Goal: Task Accomplishment & Management: Manage account settings

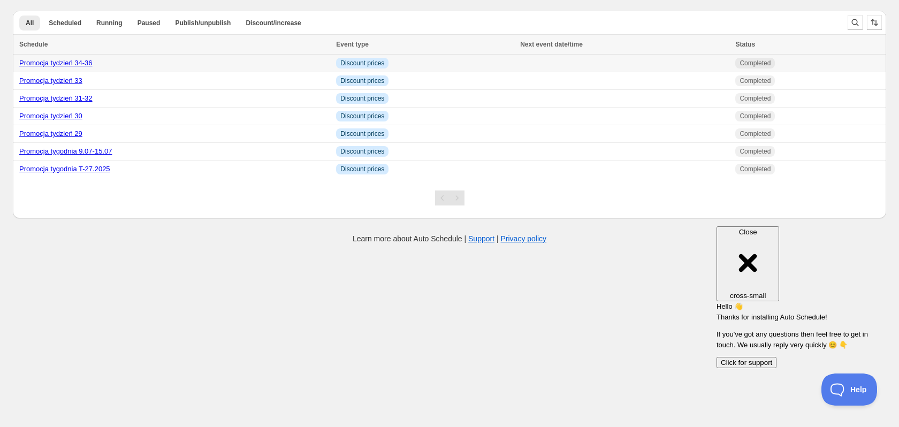
click at [51, 59] on link "Promocja tydzień 34-36" at bounding box center [55, 63] width 73 height 8
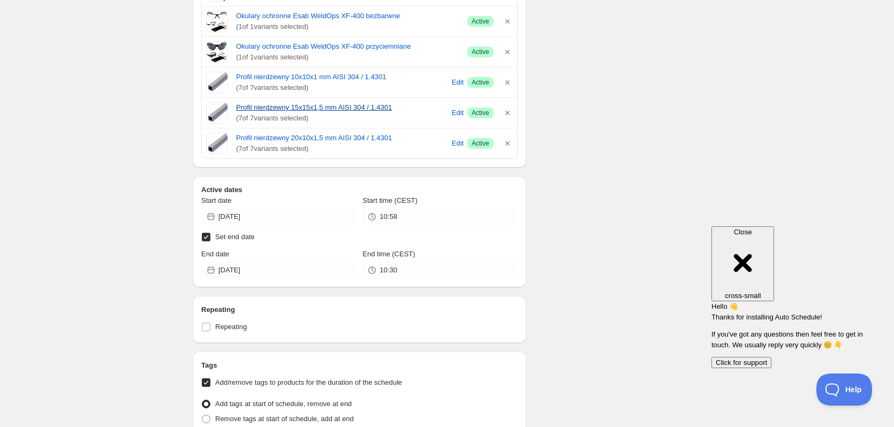
scroll to position [803, 0]
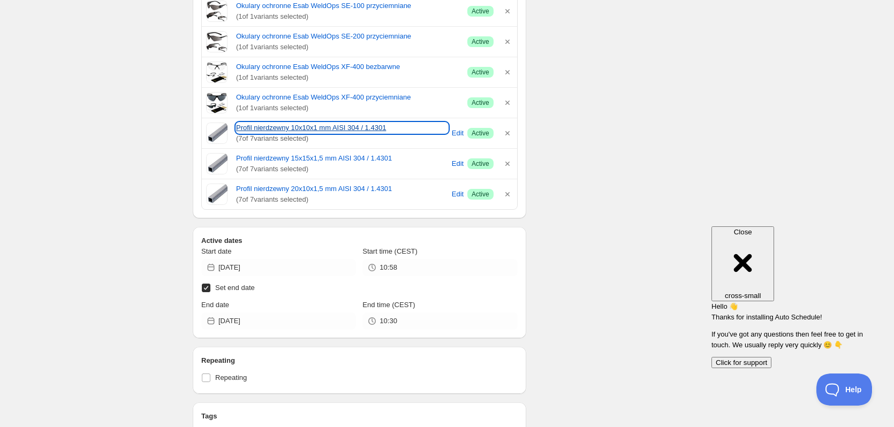
click at [282, 130] on link "Profil nierdzewny 10x10x1 mm AISI 304 / 1.4301" at bounding box center [342, 128] width 212 height 11
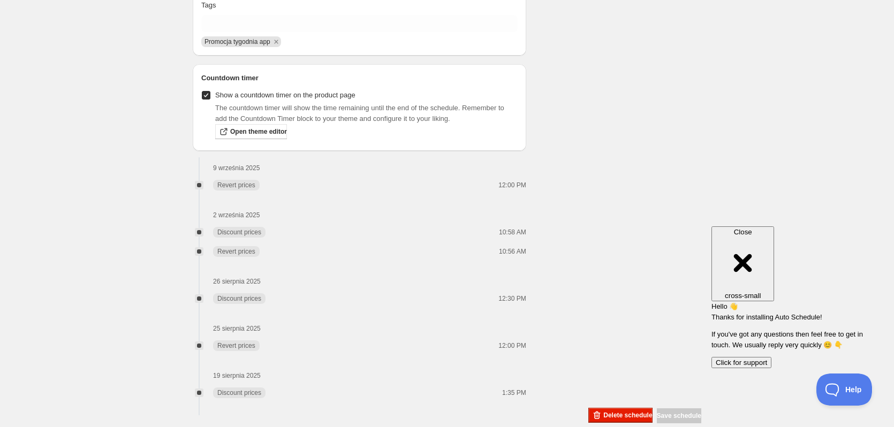
scroll to position [1302, 0]
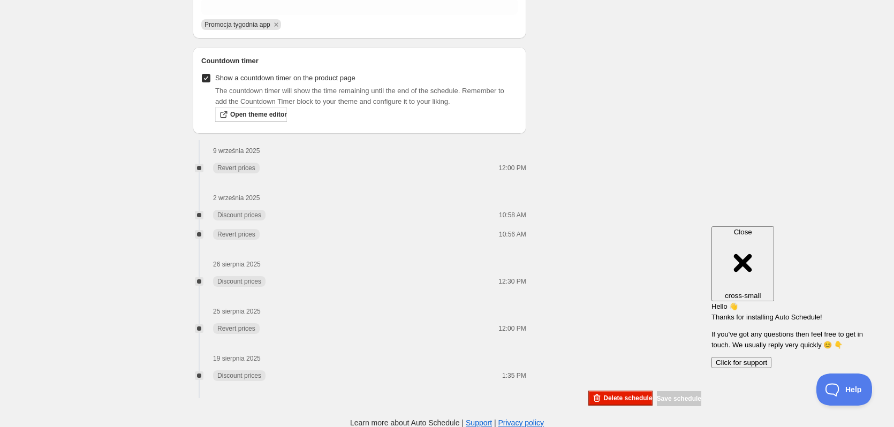
click at [240, 167] on span "Revert prices" at bounding box center [236, 168] width 38 height 9
click at [241, 167] on span "Revert prices" at bounding box center [236, 168] width 38 height 9
click at [283, 178] on div "9 września 2025 Revert prices 12:00 PM 2 września 2025 Discount prices 10:58 AM…" at bounding box center [359, 258] width 333 height 248
drag, startPoint x: 498, startPoint y: 181, endPoint x: 507, endPoint y: 180, distance: 8.7
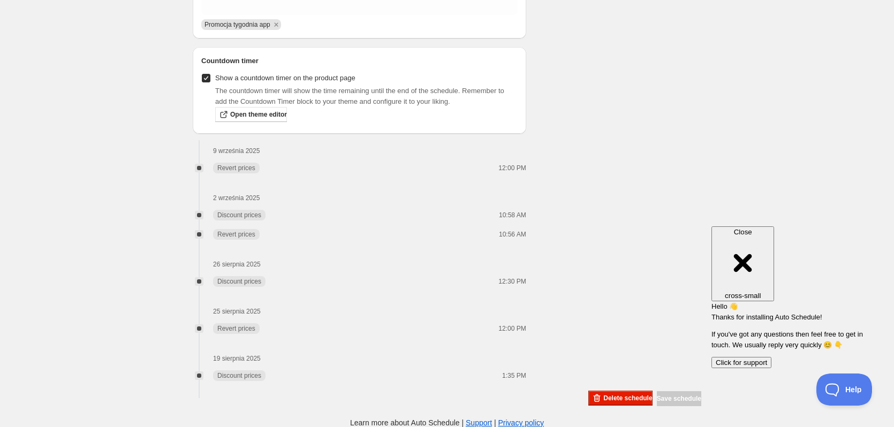
click at [507, 180] on div "9 września 2025 Revert prices 12:00 PM 2 września 2025 Discount prices 10:58 AM…" at bounding box center [359, 258] width 333 height 248
drag, startPoint x: 500, startPoint y: 169, endPoint x: 527, endPoint y: 174, distance: 27.3
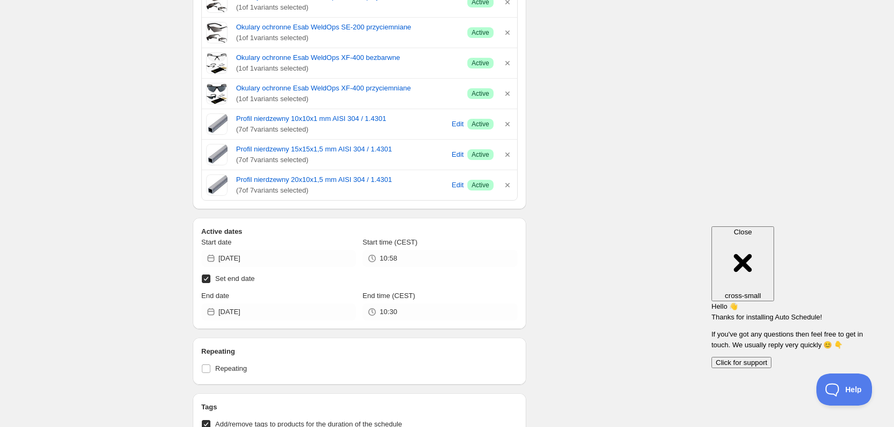
scroll to position [1070, 0]
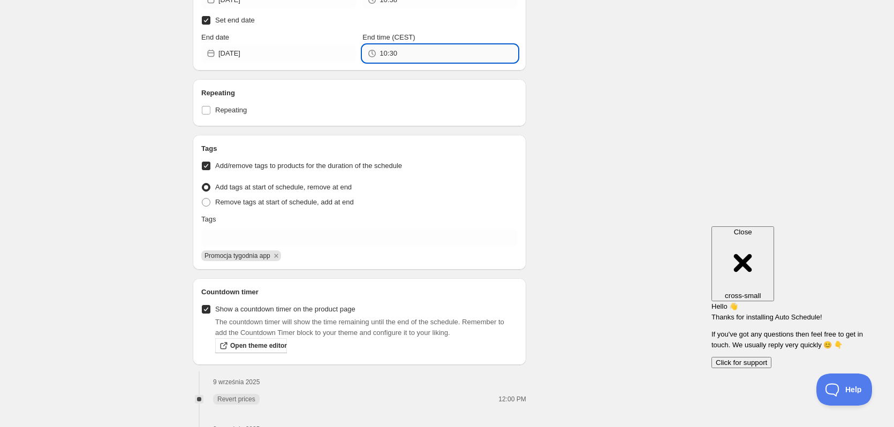
click at [405, 54] on input "10:30" at bounding box center [448, 53] width 138 height 17
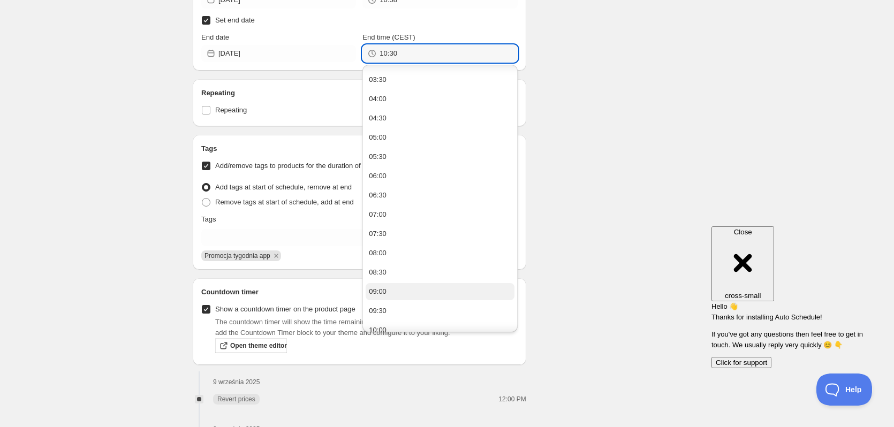
scroll to position [161, 0]
click at [389, 276] on button "09:30" at bounding box center [440, 281] width 148 height 17
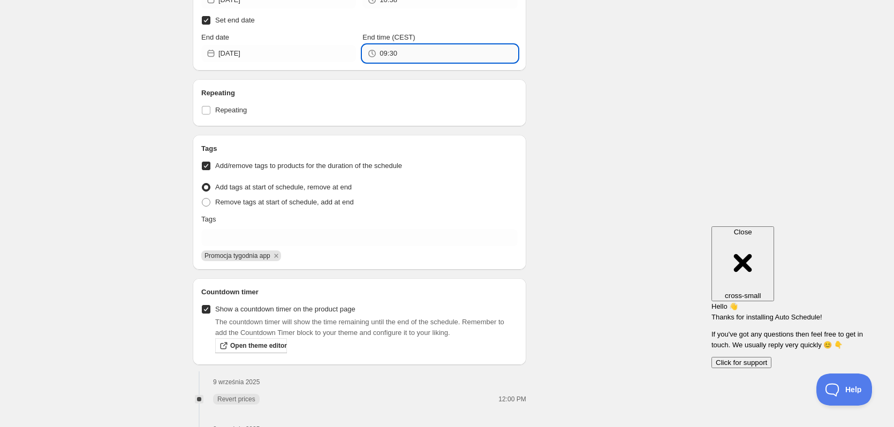
click at [391, 50] on input "09:30" at bounding box center [448, 53] width 138 height 17
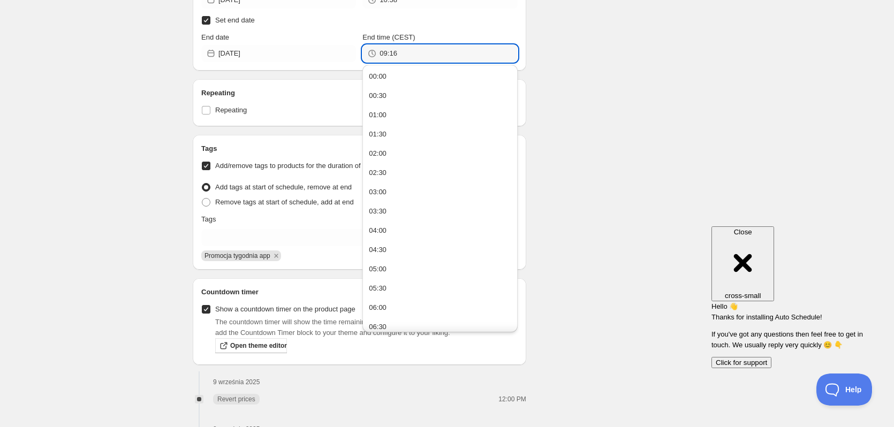
type input "09:16"
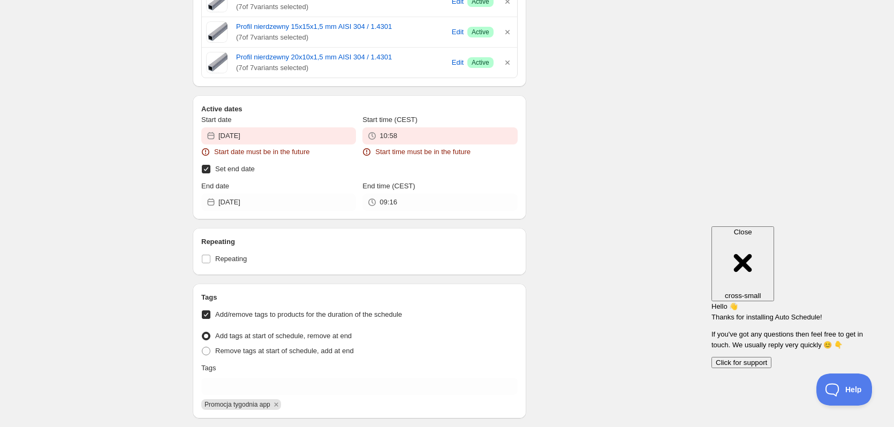
scroll to position [1099, 0]
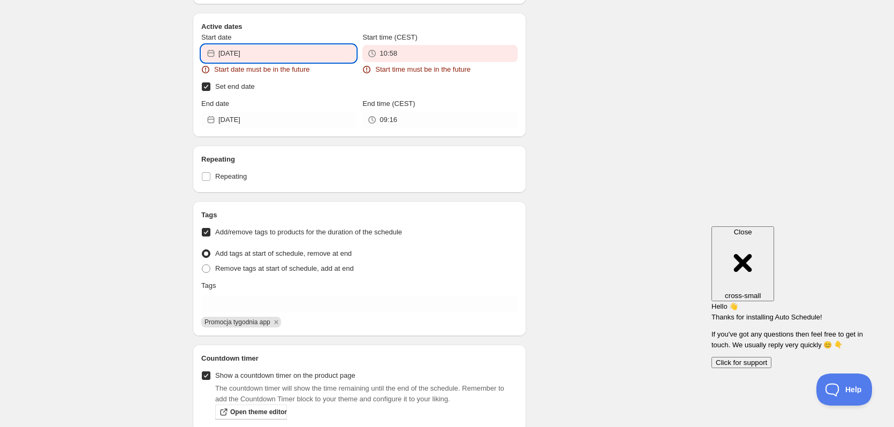
click at [311, 48] on input "2025-09-02" at bounding box center [287, 53] width 138 height 17
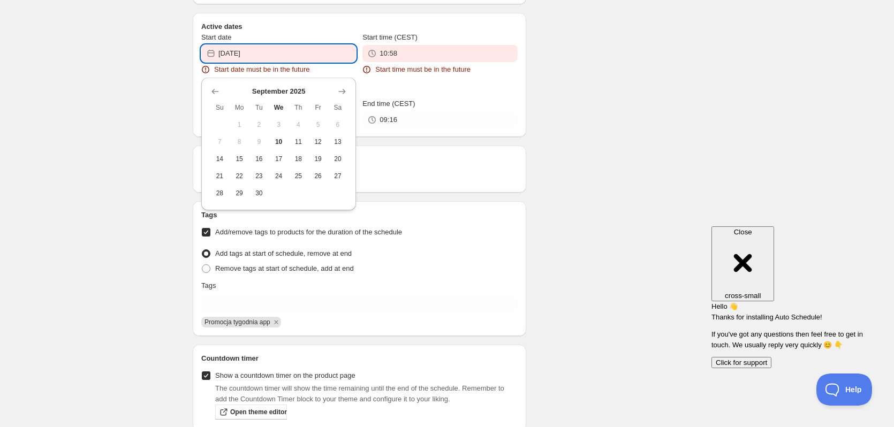
click at [276, 139] on span "10" at bounding box center [278, 142] width 11 height 9
type input "2025-09-10"
type input "09:30"
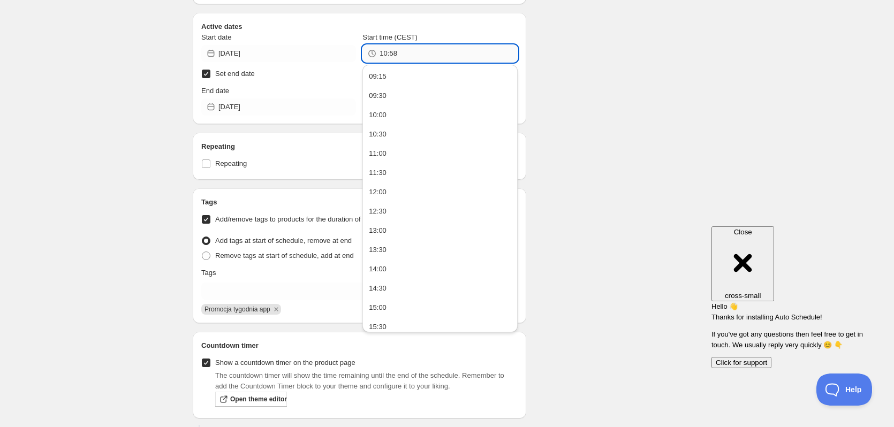
click at [421, 55] on input "10:58" at bounding box center [448, 53] width 138 height 17
drag, startPoint x: 421, startPoint y: 55, endPoint x: 320, endPoint y: 44, distance: 101.7
click at [320, 44] on div "Start date 2025-09-10 Start time (CEST) 10:58" at bounding box center [359, 47] width 316 height 30
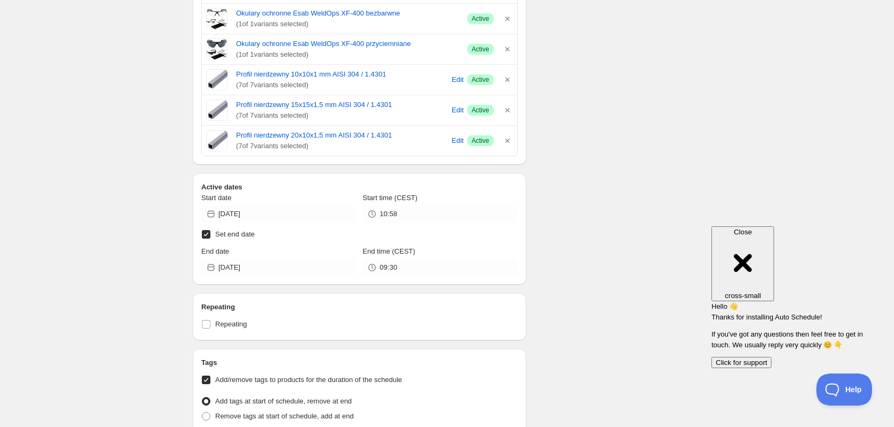
scroll to position [0, 0]
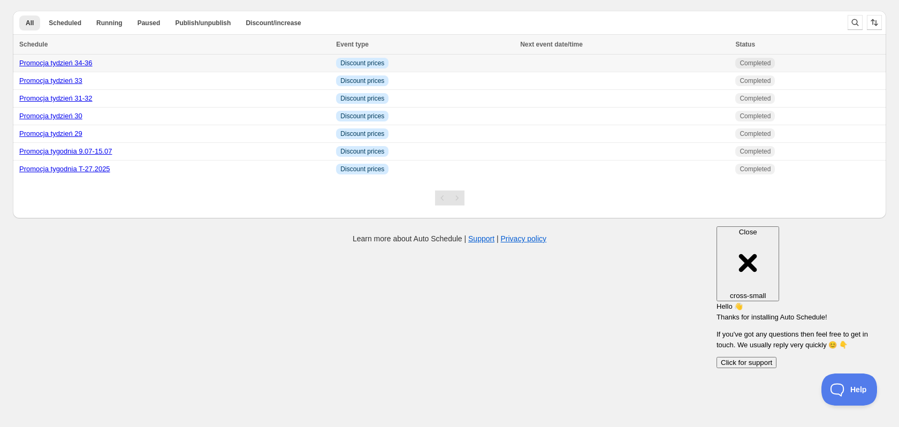
click at [60, 62] on link "Promocja tydzień 34-36" at bounding box center [55, 63] width 73 height 8
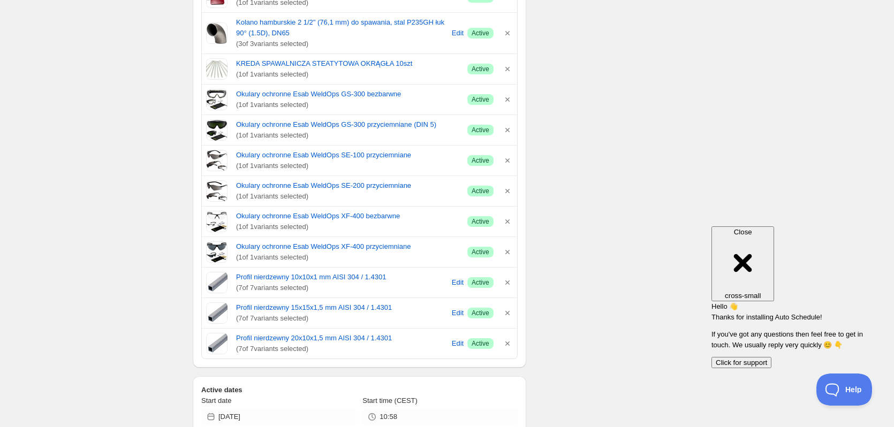
scroll to position [642, 0]
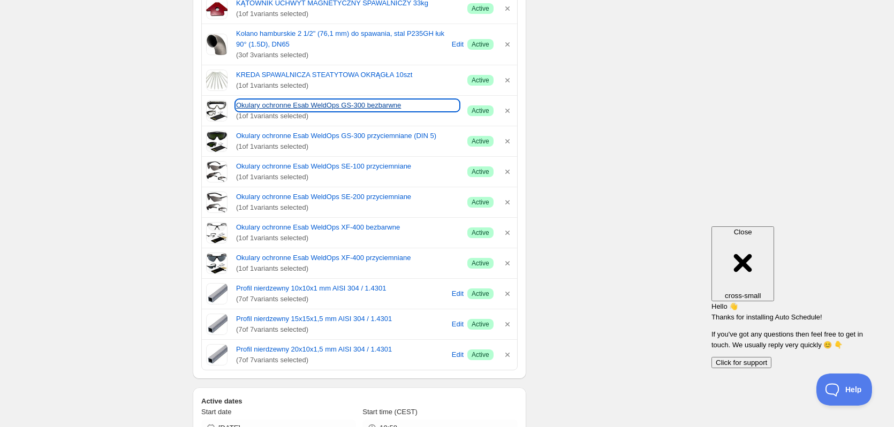
click at [292, 108] on link "Okulary ochronne Esab WeldOps GS-300 bezbarwne" at bounding box center [347, 105] width 223 height 11
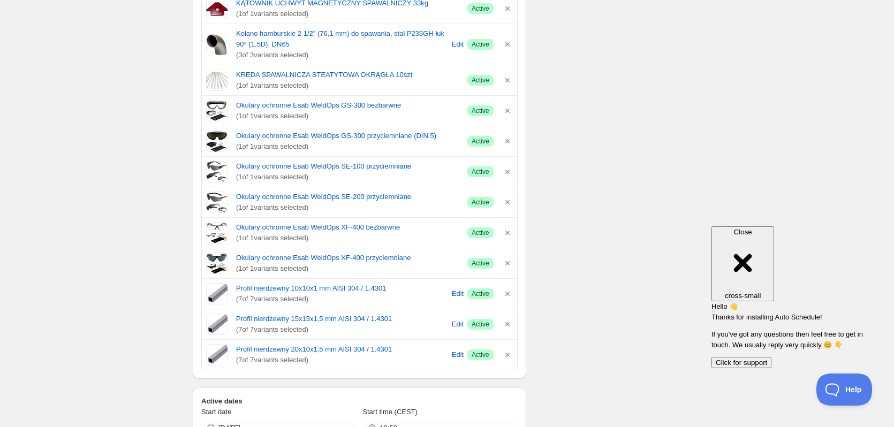
type input "[DATE]"
type input "09:28"
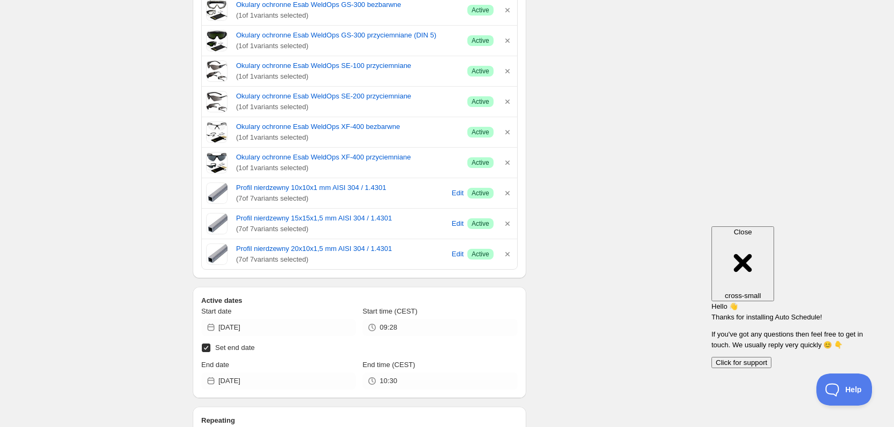
checkbox input "false"
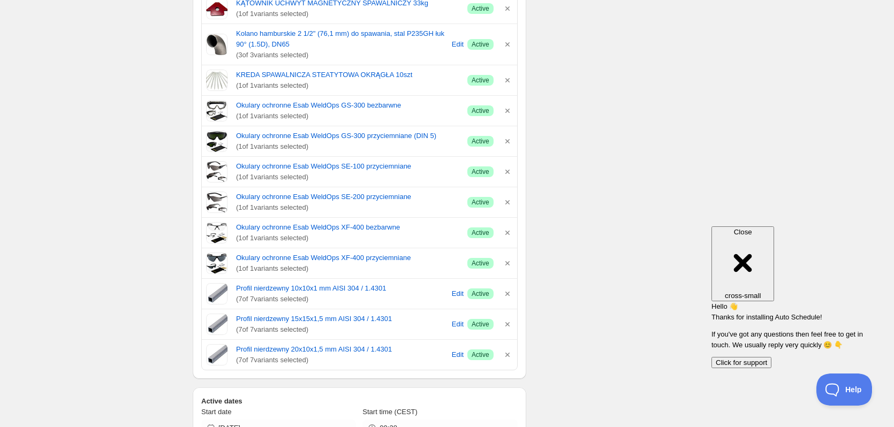
type input "09:35"
type input "11:00"
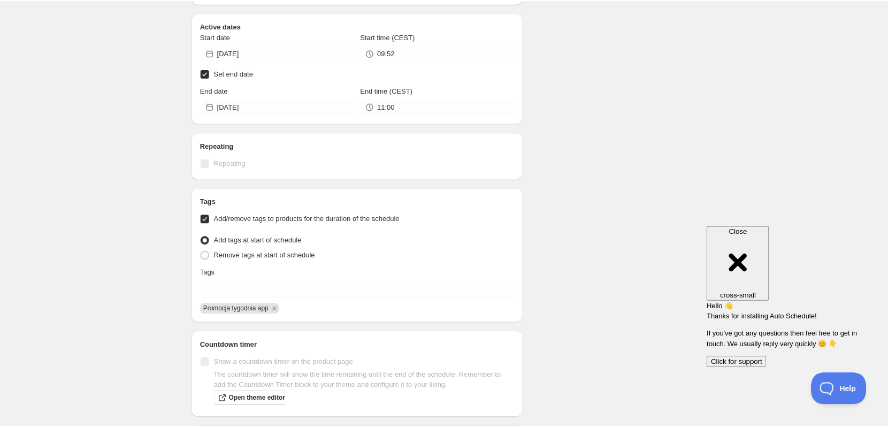
scroll to position [0, 0]
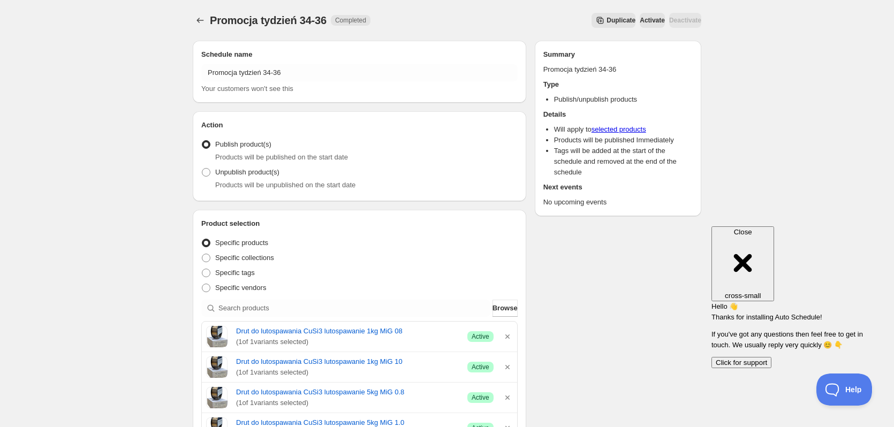
type input "09:53"
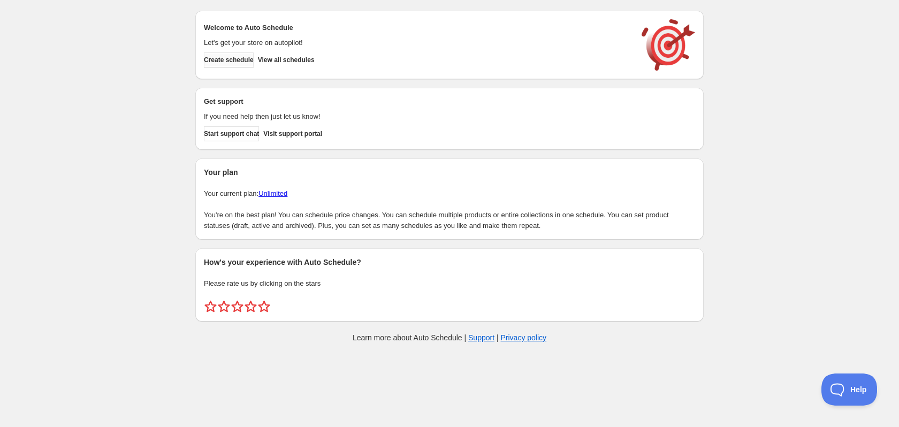
click at [213, 60] on span "Create schedule" at bounding box center [229, 60] width 50 height 9
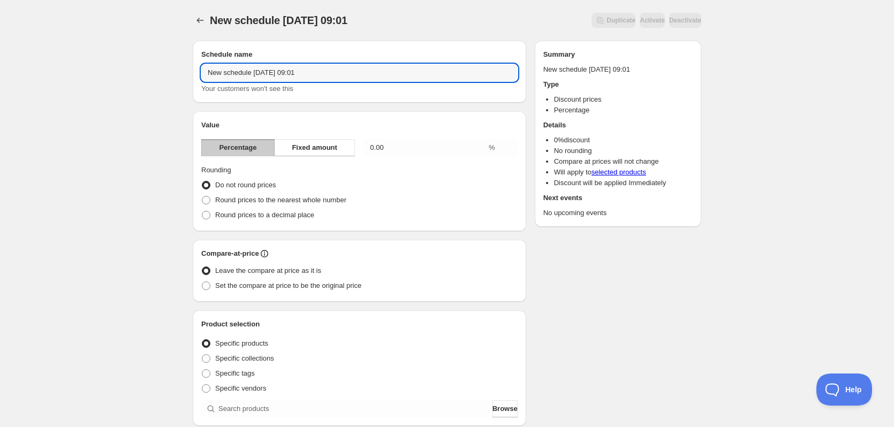
drag, startPoint x: 331, startPoint y: 70, endPoint x: -67, endPoint y: 95, distance: 399.5
click at [0, 95] on html "New schedule [DATE] 09:01. This page is ready New schedule [DATE] 09:01 Duplica…" at bounding box center [447, 213] width 894 height 427
click at [399, 66] on input "New schedule [DATE] 09:01" at bounding box center [359, 72] width 316 height 17
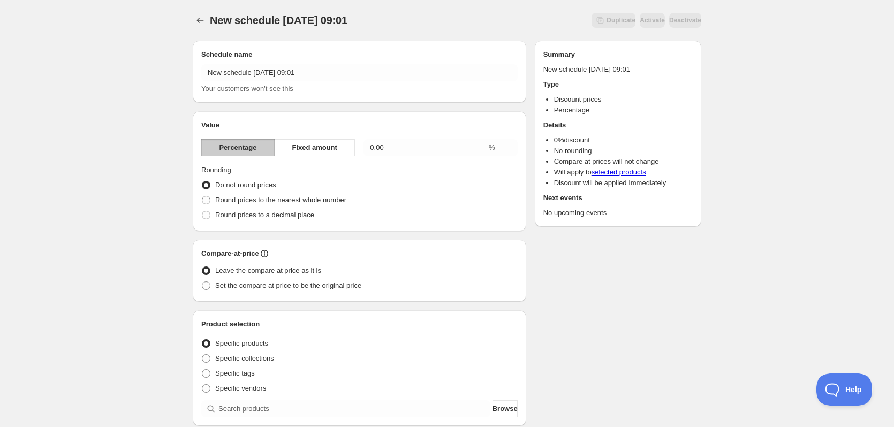
click at [136, 111] on div "New schedule [DATE] 09:01. This page is ready New schedule [DATE] 09:01 Duplica…" at bounding box center [447, 396] width 894 height 792
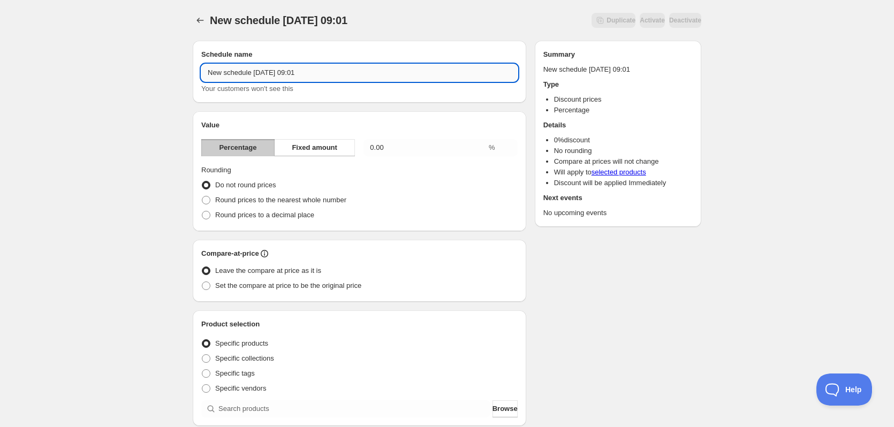
click at [392, 80] on input "New schedule Sep 10 2025 09:01" at bounding box center [359, 72] width 316 height 17
drag, startPoint x: 313, startPoint y: 73, endPoint x: 81, endPoint y: 40, distance: 234.7
click at [112, 50] on div "New schedule Sep 10 2025 09:01. This page is ready New schedule Sep 10 2025 09:…" at bounding box center [447, 396] width 894 height 792
type input "Tydzień 37"
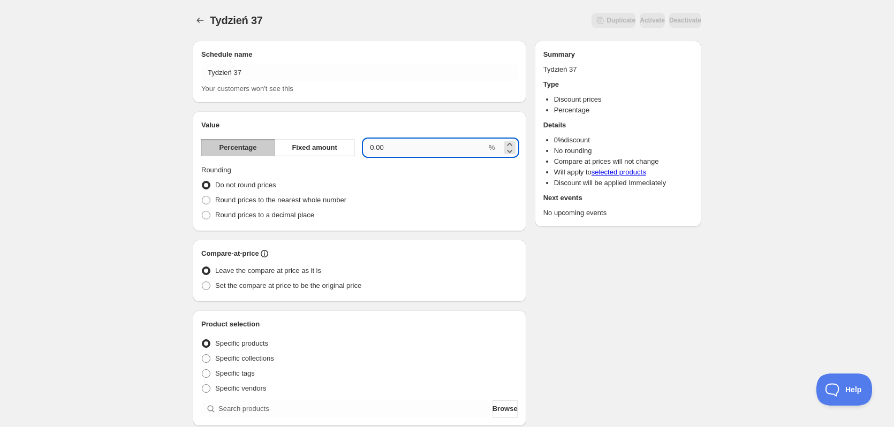
click at [405, 147] on input "0.00" at bounding box center [424, 147] width 123 height 17
type input "5"
click at [123, 161] on div "Tydzień 37. This page is ready Tydzień 37 Duplicate Activate Deactivate More ac…" at bounding box center [447, 396] width 894 height 792
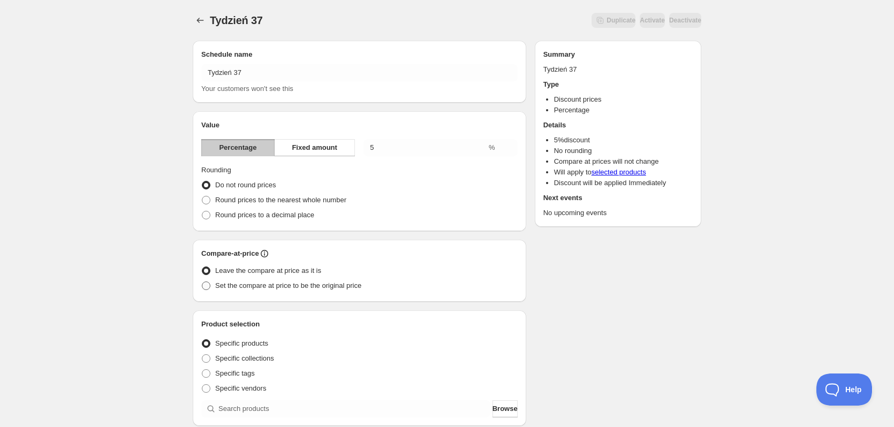
click at [218, 287] on span "Set the compare at price to be the original price" at bounding box center [288, 286] width 146 height 8
click at [202, 282] on input "Set the compare at price to be the original price" at bounding box center [202, 282] width 1 height 1
radio input "true"
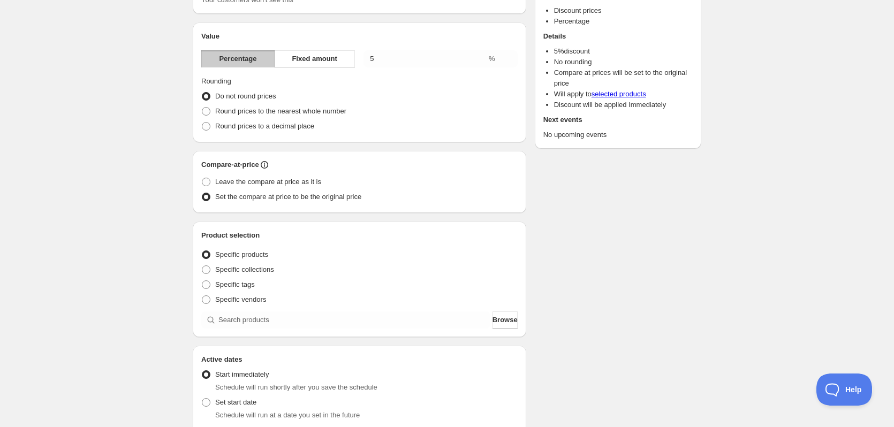
scroll to position [107, 0]
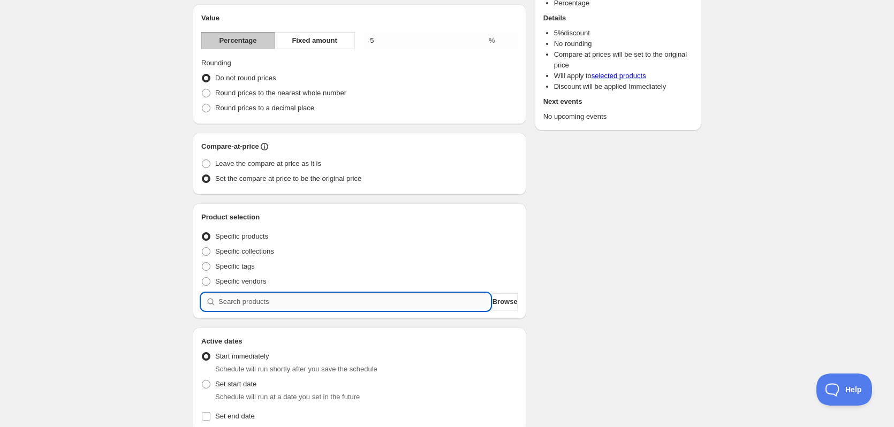
click at [220, 304] on input "search" at bounding box center [354, 301] width 272 height 17
type input "k"
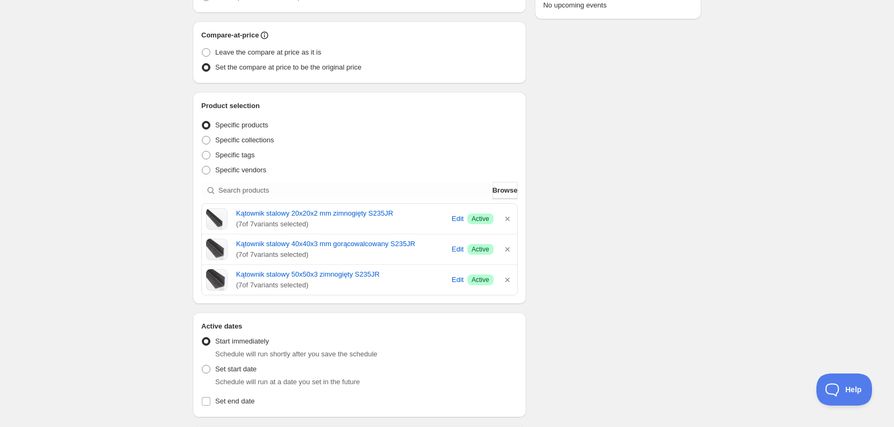
scroll to position [268, 0]
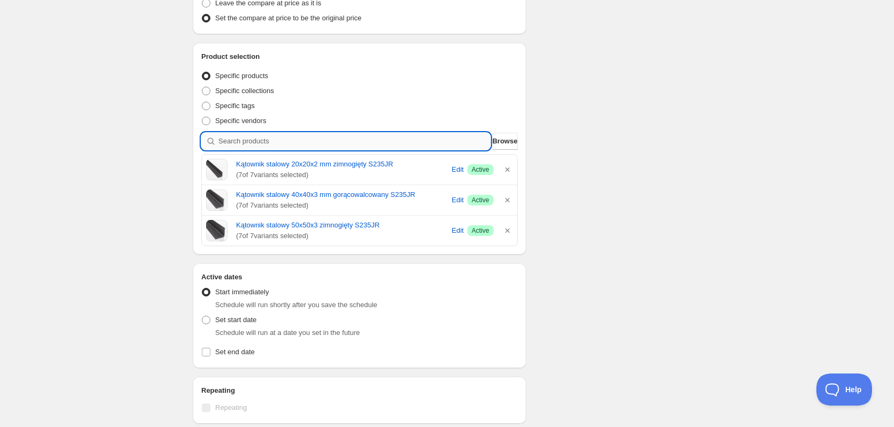
click at [321, 135] on input "search" at bounding box center [354, 141] width 272 height 17
type input "k"
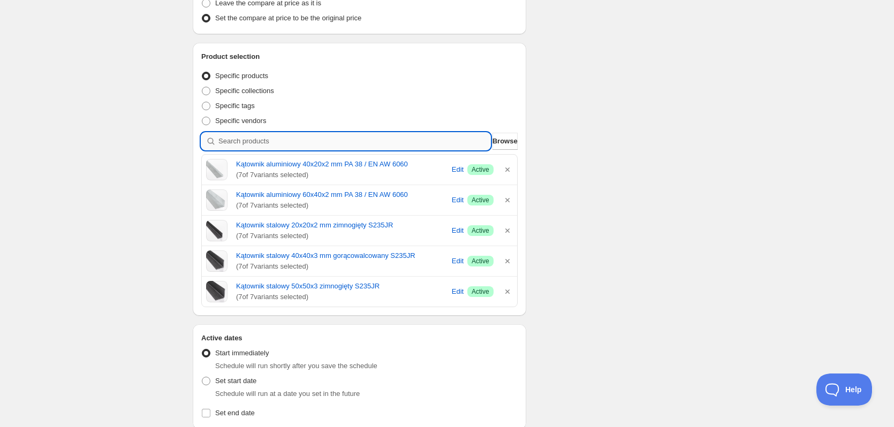
click at [315, 136] on input "search" at bounding box center [354, 141] width 272 height 17
type input "p"
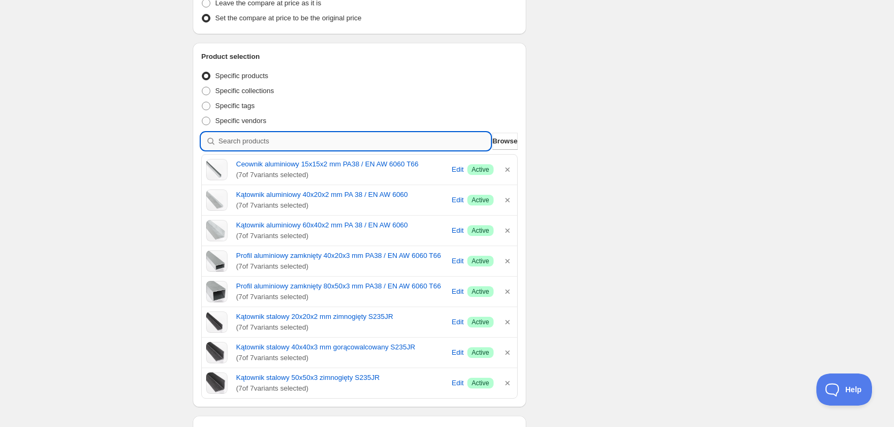
click at [291, 142] on input "search" at bounding box center [354, 141] width 272 height 17
type input "p"
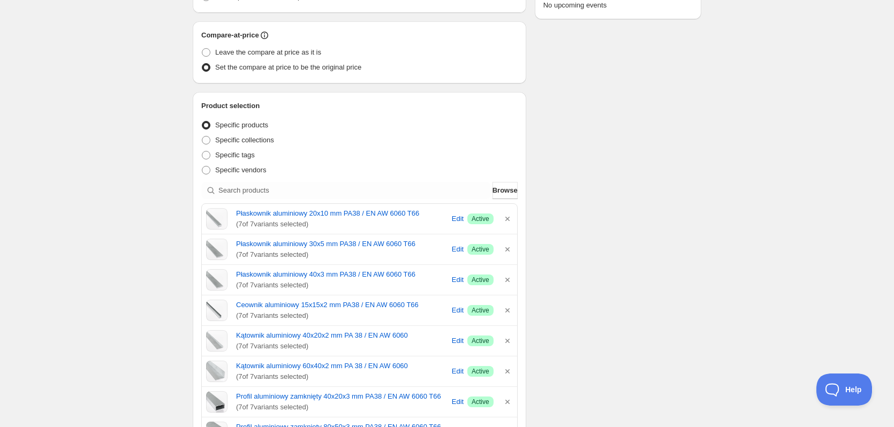
scroll to position [214, 0]
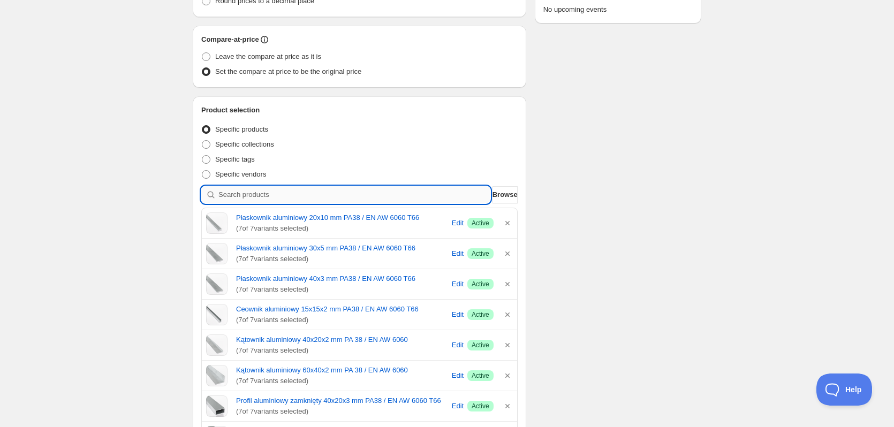
click at [231, 193] on input "search" at bounding box center [354, 194] width 272 height 17
type input "r"
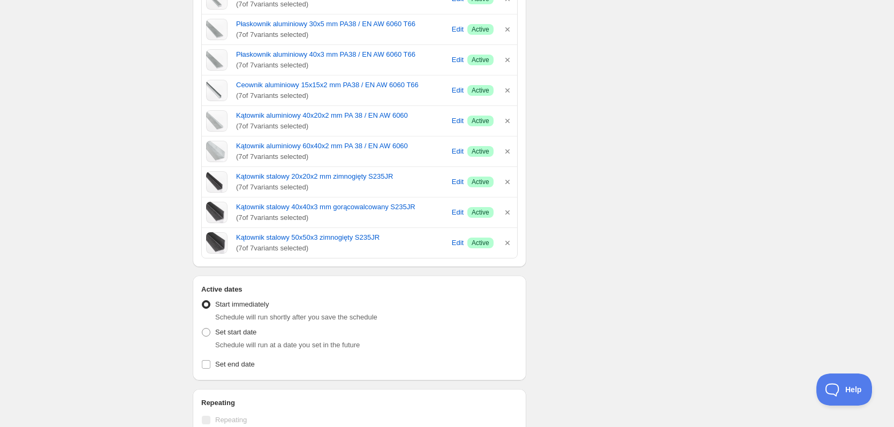
scroll to position [749, 0]
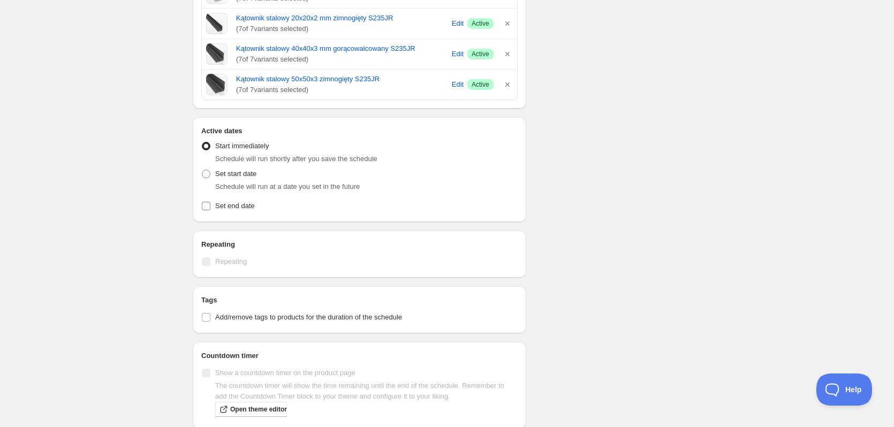
click at [220, 208] on span "Set end date" at bounding box center [235, 206] width 40 height 8
click at [210, 208] on input "Set end date" at bounding box center [206, 206] width 9 height 9
checkbox input "true"
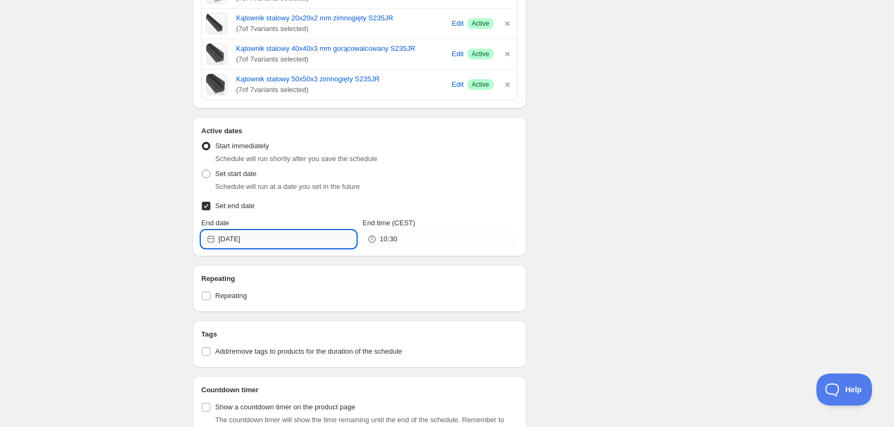
click at [290, 235] on input "2025-09-10" at bounding box center [287, 239] width 138 height 17
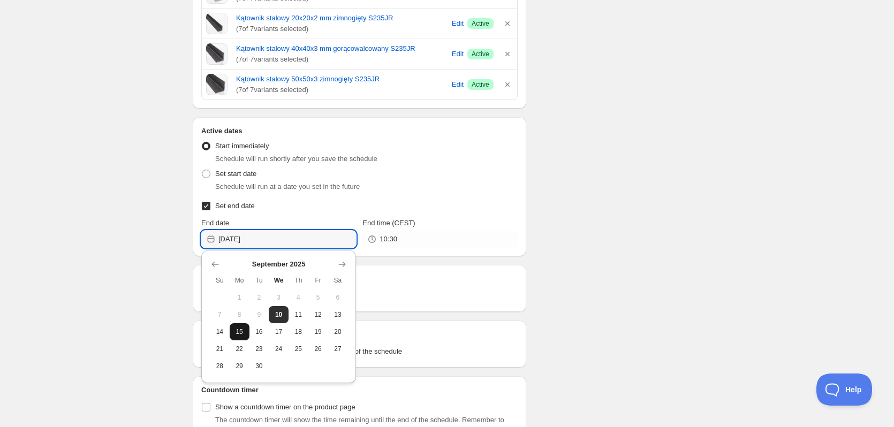
click at [238, 337] on button "15" at bounding box center [240, 331] width 20 height 17
type input "2025-09-15"
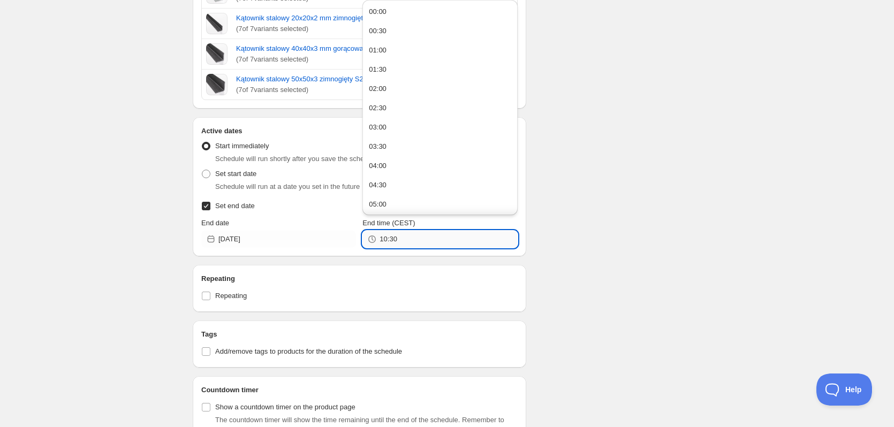
click at [419, 244] on input "10:30" at bounding box center [448, 239] width 138 height 17
type input "12:00"
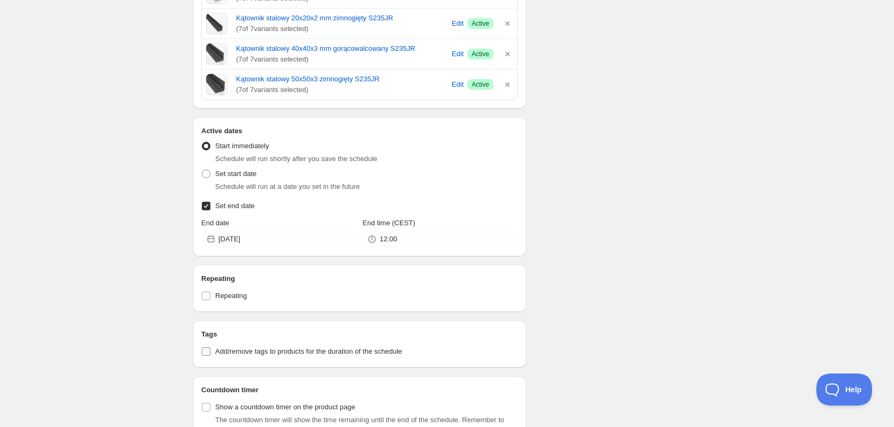
click at [202, 353] on input "Add/remove tags to products for the duration of the schedule" at bounding box center [206, 351] width 9 height 9
checkbox input "true"
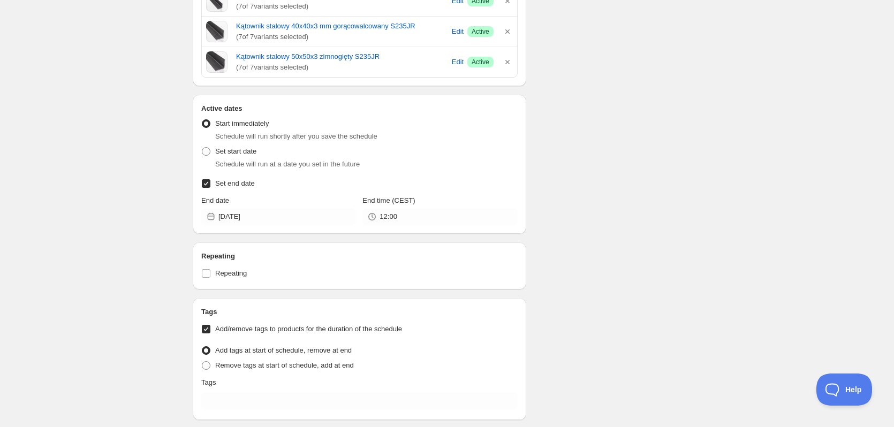
scroll to position [905, 0]
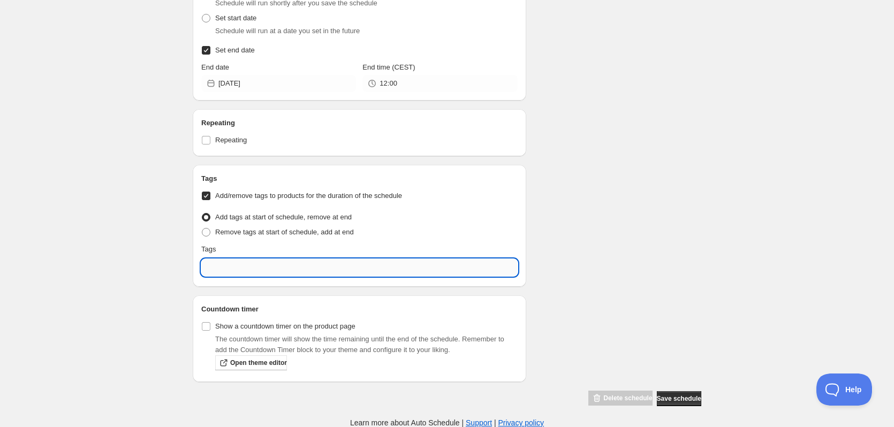
click at [299, 265] on input "text" at bounding box center [359, 267] width 316 height 17
click at [210, 269] on input "promocja tygodnia app" at bounding box center [359, 267] width 316 height 17
click at [323, 287] on p "Add Promocja tygodnia app" at bounding box center [367, 292] width 288 height 11
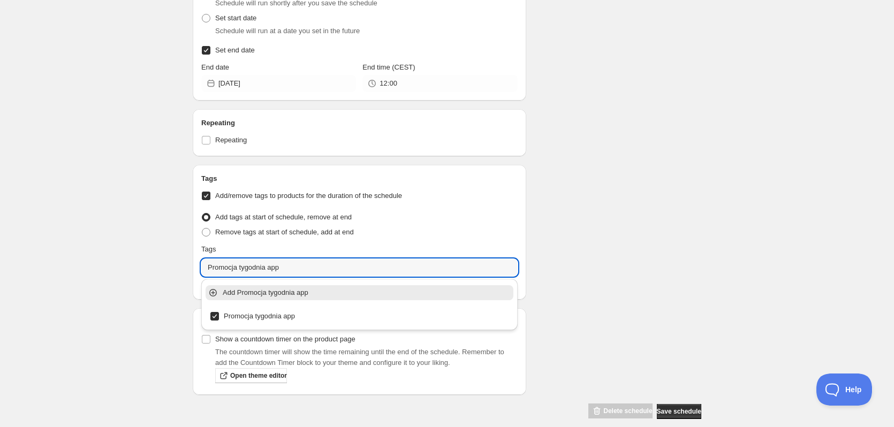
type input "Promocja tygodnia app"
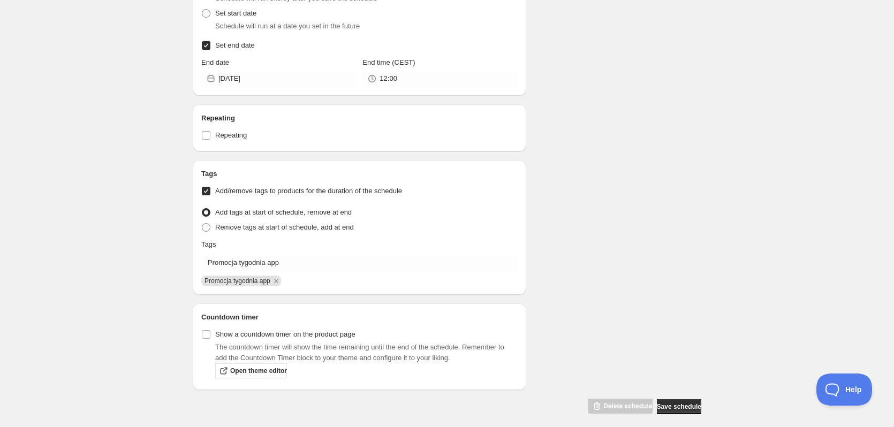
scroll to position [918, 0]
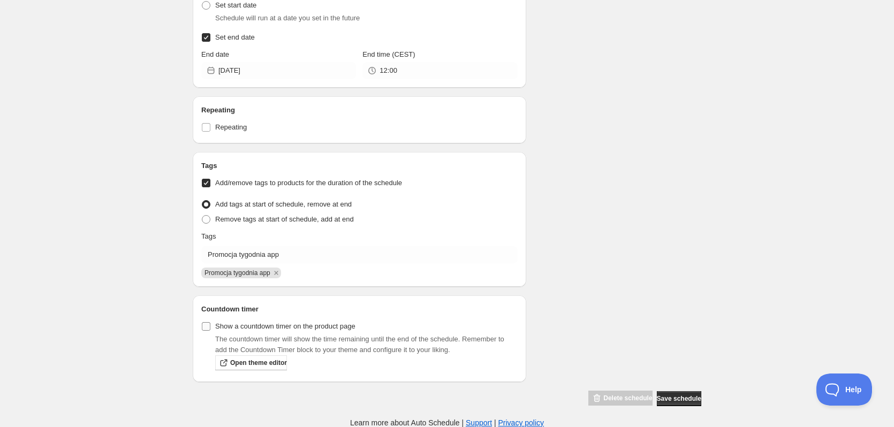
click at [224, 330] on span "Show a countdown timer on the product page" at bounding box center [285, 326] width 140 height 8
click at [210, 330] on input "Show a countdown timer on the product page" at bounding box center [206, 326] width 9 height 9
click at [316, 329] on span "Show a countdown timer on the product page" at bounding box center [285, 326] width 140 height 8
click at [210, 329] on input "Show a countdown timer on the product page" at bounding box center [206, 326] width 9 height 9
click at [335, 328] on span "Show a countdown timer on the product page" at bounding box center [285, 326] width 140 height 8
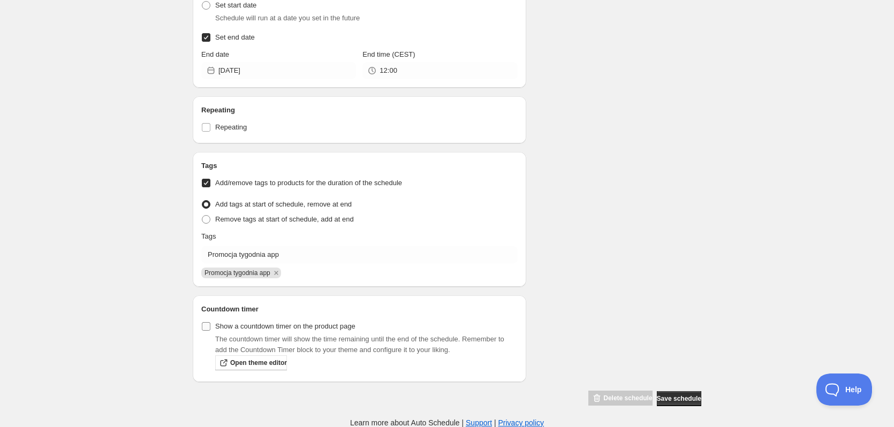
click at [210, 328] on input "Show a countdown timer on the product page" at bounding box center [206, 326] width 9 height 9
click at [316, 327] on span "Show a countdown timer on the product page" at bounding box center [285, 326] width 140 height 8
click at [210, 327] on input "Show a countdown timer on the product page" at bounding box center [206, 326] width 9 height 9
drag, startPoint x: 288, startPoint y: 345, endPoint x: 397, endPoint y: 339, distance: 109.3
click at [397, 339] on p "The countdown timer will show the time remaining until the end of the schedule.…" at bounding box center [366, 344] width 302 height 21
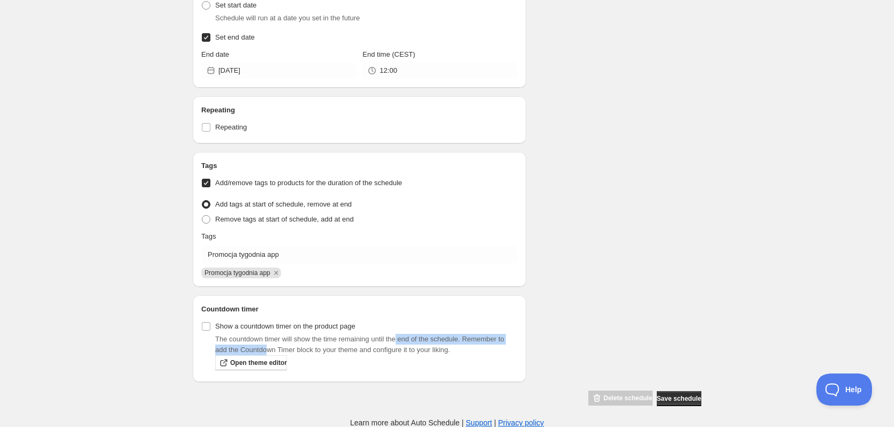
click at [398, 339] on p "The countdown timer will show the time remaining until the end of the schedule.…" at bounding box center [366, 344] width 302 height 21
click at [240, 326] on span "Show a countdown timer on the product page" at bounding box center [285, 326] width 140 height 8
click at [317, 329] on span "Show a countdown timer on the product page" at bounding box center [285, 326] width 140 height 8
click at [210, 329] on input "Show a countdown timer on the product page" at bounding box center [206, 326] width 9 height 9
checkbox input "true"
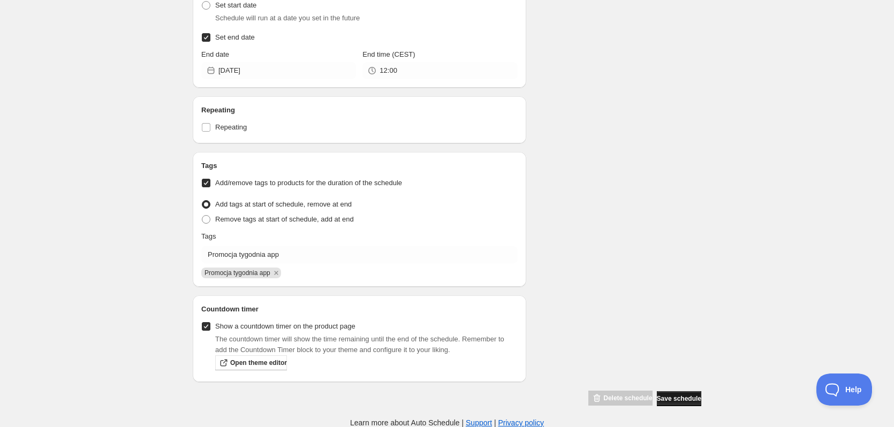
click at [694, 401] on span "Save schedule" at bounding box center [679, 398] width 44 height 9
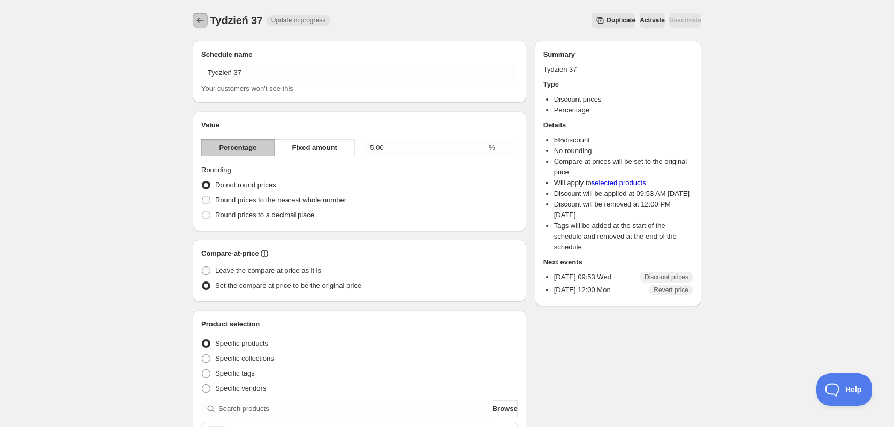
click at [199, 19] on icon "Schedules" at bounding box center [200, 20] width 11 height 11
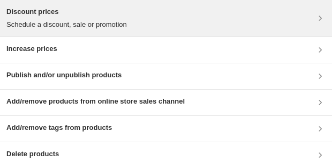
click at [116, 16] on h3 "Discount prices" at bounding box center [66, 11] width 120 height 11
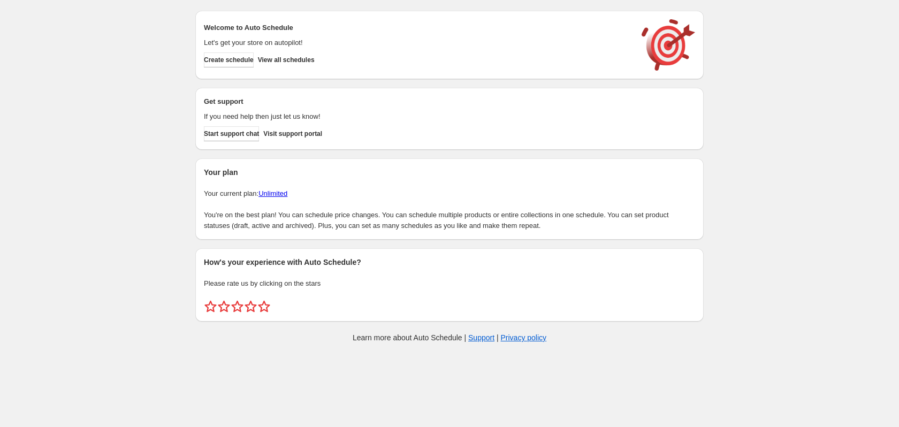
drag, startPoint x: 0, startPoint y: 0, endPoint x: 67, endPoint y: 374, distance: 379.5
click at [67, 374] on body "Create schedule Help & support Cancel Discount prices Schedule a discount, sale…" at bounding box center [449, 213] width 899 height 427
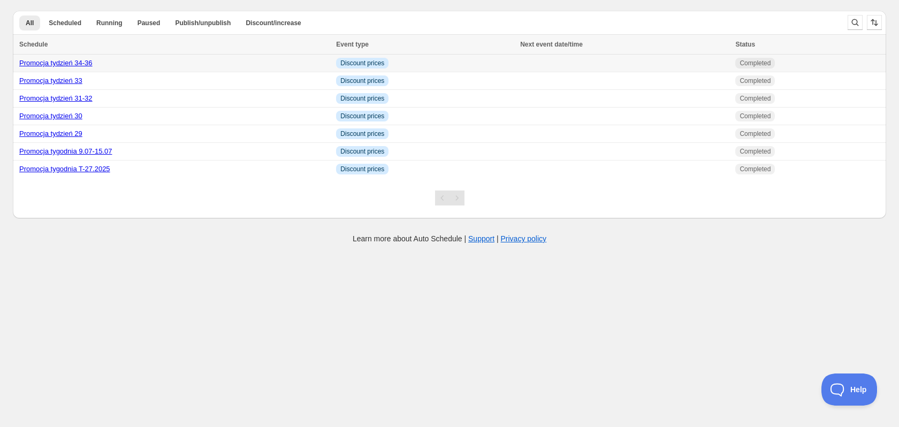
click at [56, 61] on link "Promocja tydzień 34-36" at bounding box center [55, 63] width 73 height 8
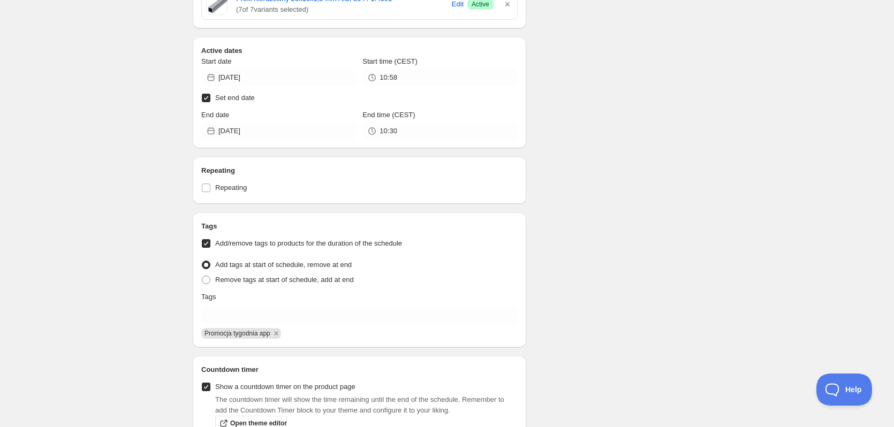
scroll to position [1017, 0]
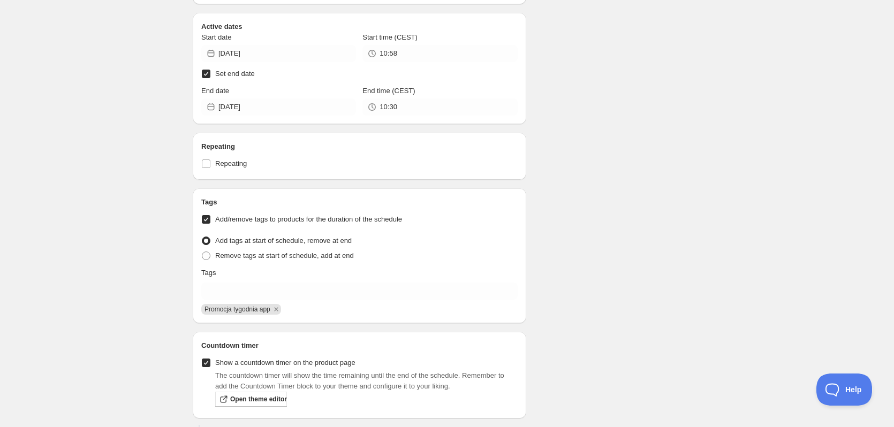
click at [203, 74] on input "Set end date" at bounding box center [206, 74] width 9 height 9
checkbox input "false"
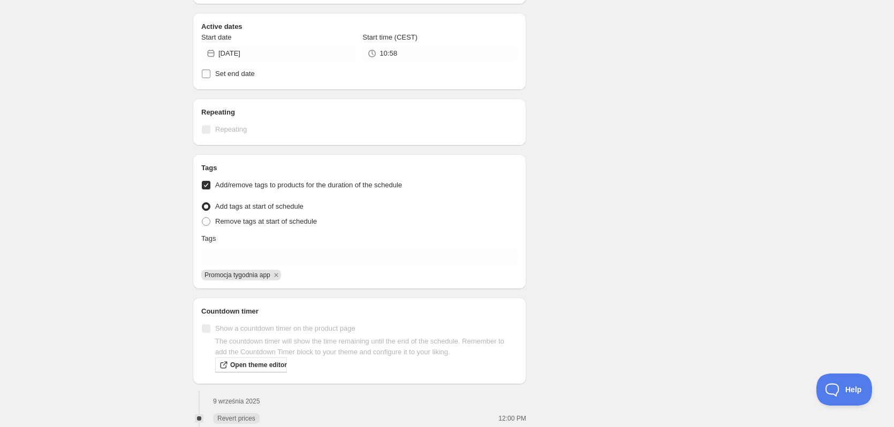
click at [207, 75] on input "Set end date" at bounding box center [206, 74] width 9 height 9
checkbox input "true"
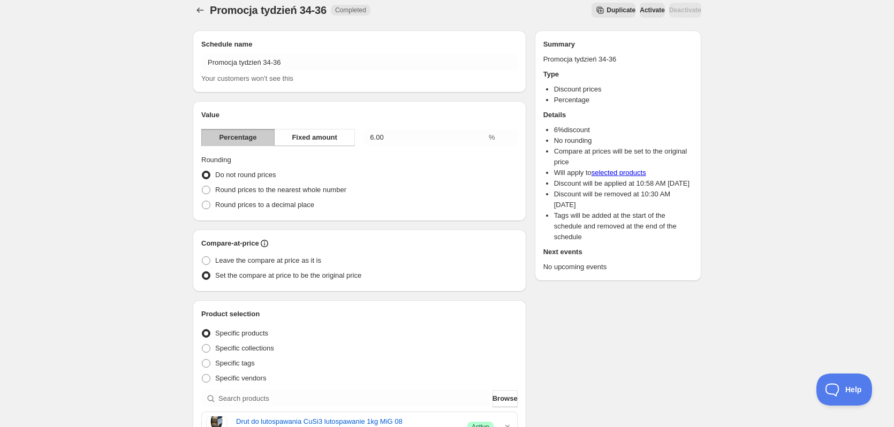
scroll to position [0, 0]
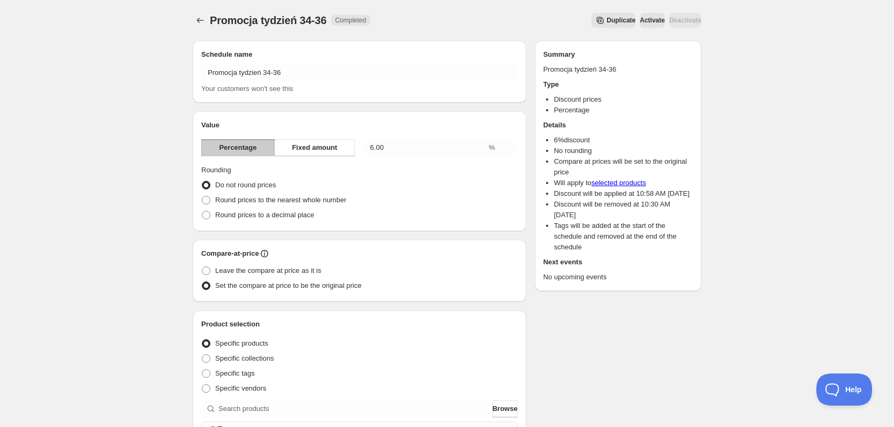
click at [640, 16] on button "Activate" at bounding box center [652, 20] width 25 height 15
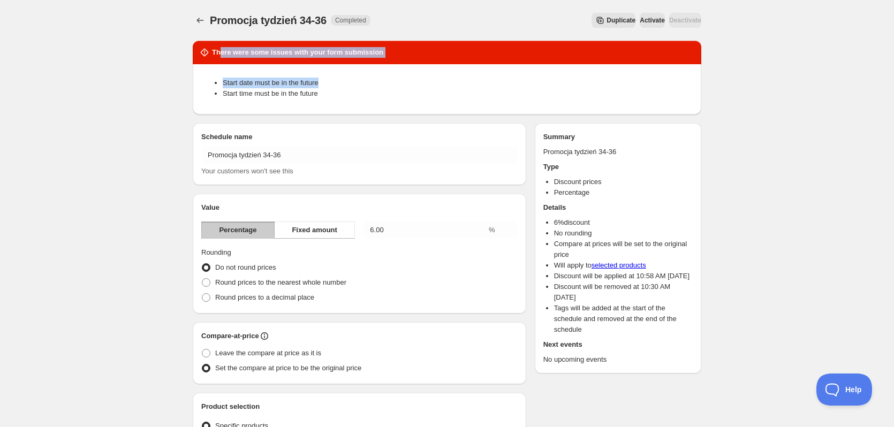
drag, startPoint x: 276, startPoint y: 49, endPoint x: 345, endPoint y: 80, distance: 75.5
click at [345, 80] on div "There were some issues with your form submission Start date must be in the futu…" at bounding box center [447, 78] width 508 height 74
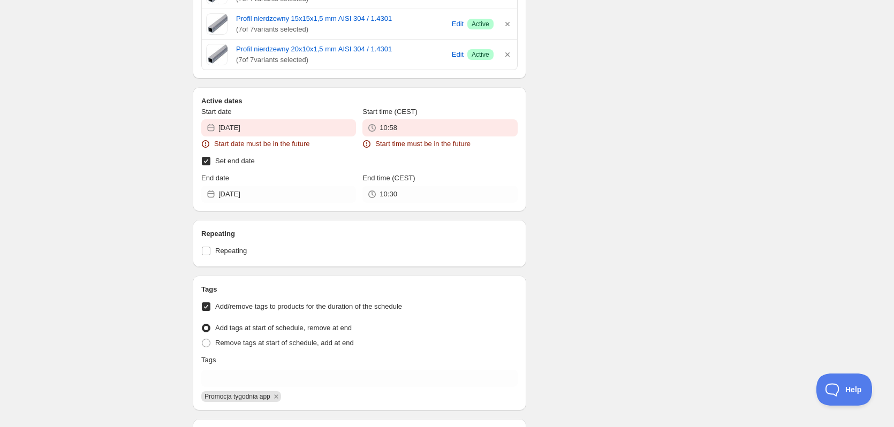
scroll to position [1017, 0]
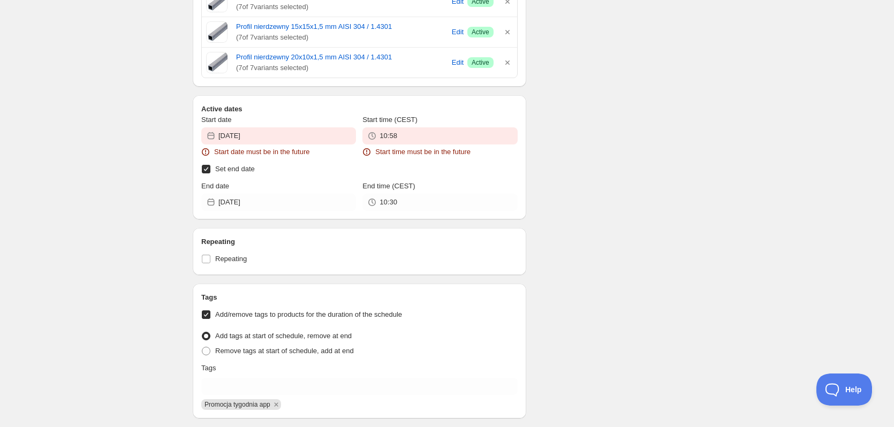
click at [292, 146] on div "Start date 2025-09-02 Start date must be in the future" at bounding box center [278, 136] width 155 height 43
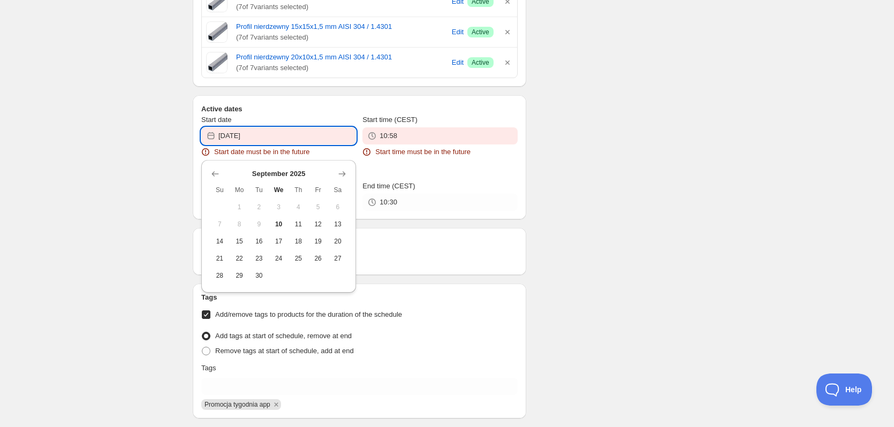
click at [292, 137] on input "2025-09-02" at bounding box center [287, 135] width 138 height 17
click at [281, 220] on span "10" at bounding box center [278, 224] width 11 height 9
type input "2025-09-10"
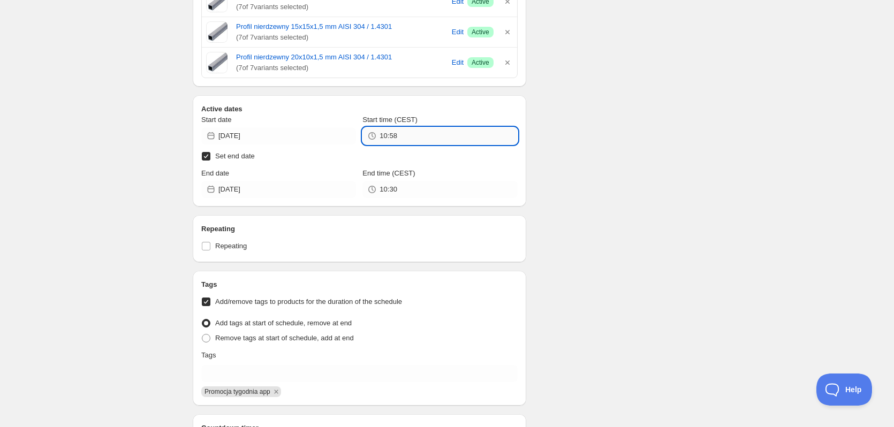
click at [453, 135] on input "10:58" at bounding box center [448, 135] width 138 height 17
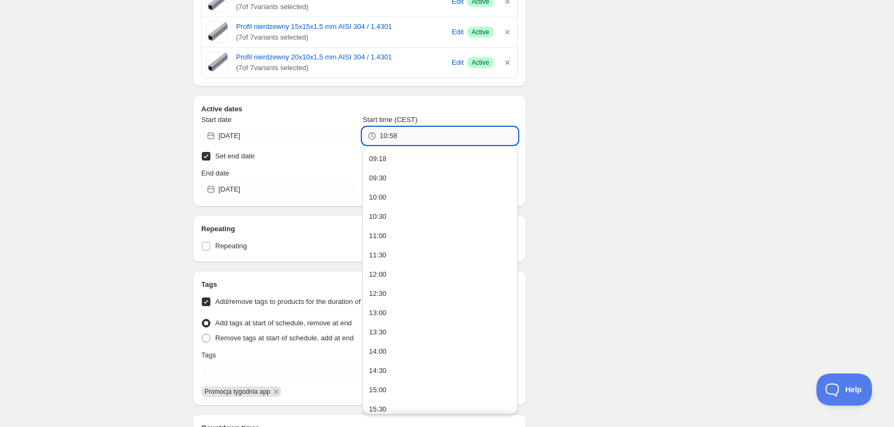
click at [453, 135] on input "10:58" at bounding box center [448, 135] width 138 height 17
type input "09:19"
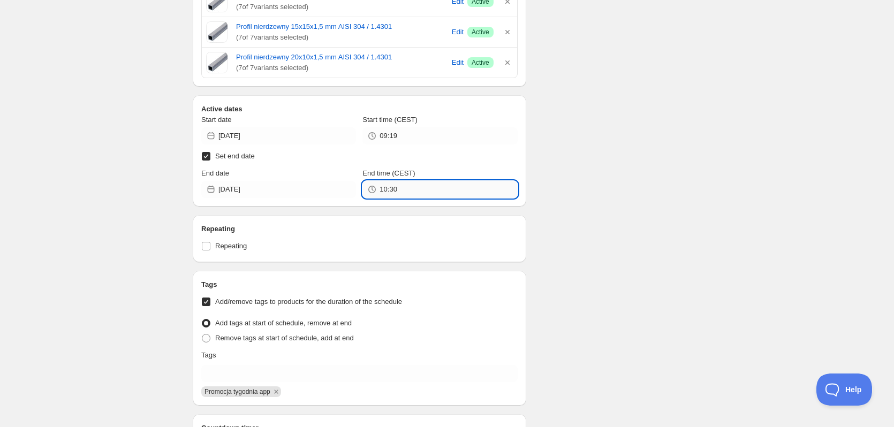
click at [406, 187] on input "10:30" at bounding box center [448, 189] width 138 height 17
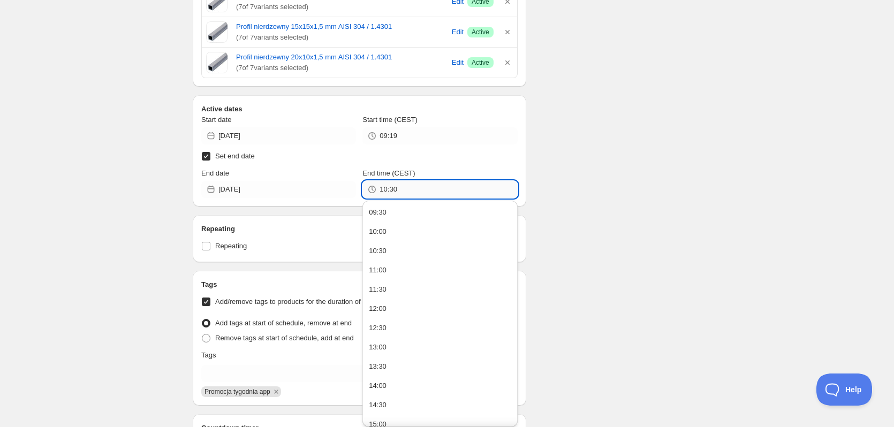
click at [406, 187] on input "10:30" at bounding box center [448, 189] width 138 height 17
drag, startPoint x: 407, startPoint y: 185, endPoint x: 257, endPoint y: 173, distance: 150.4
click at [257, 173] on div "End date 2025-09-10 End time (CEST) 10:9:20" at bounding box center [359, 183] width 316 height 30
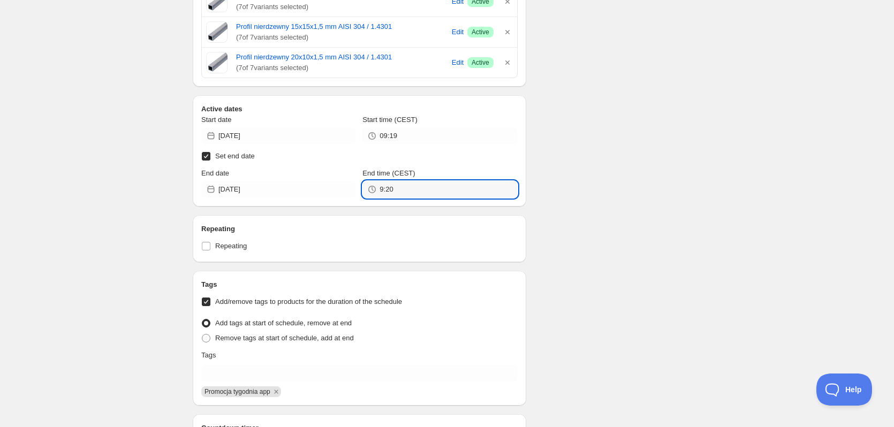
type input "09:20"
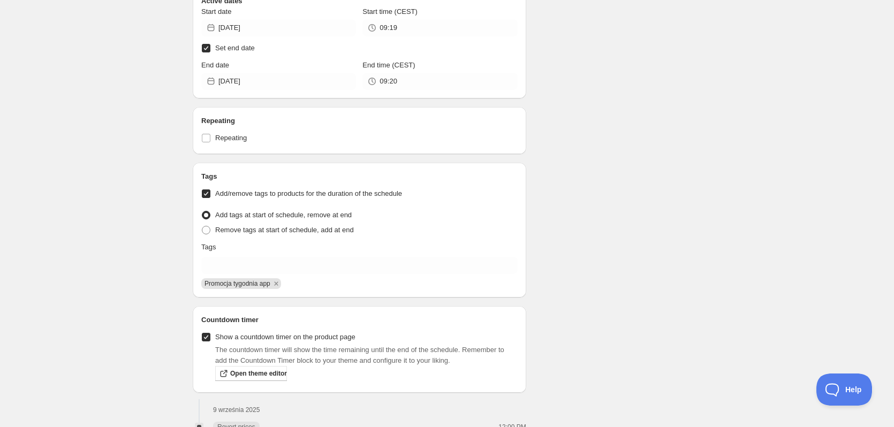
scroll to position [1384, 0]
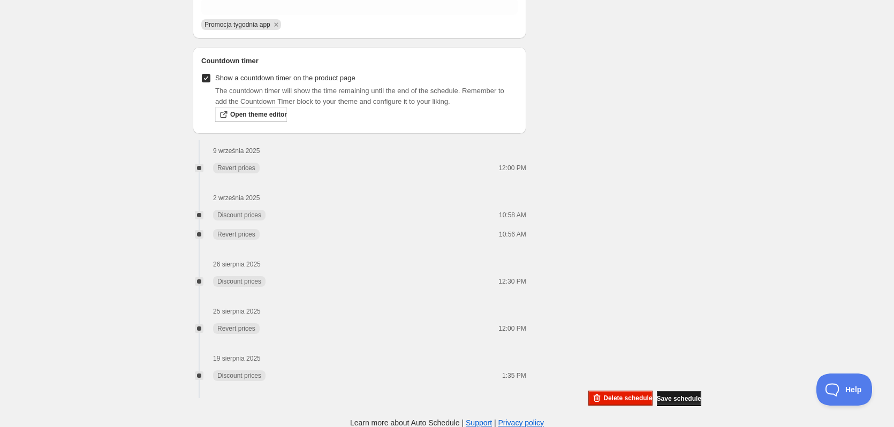
click at [676, 400] on span "Save schedule" at bounding box center [679, 398] width 44 height 9
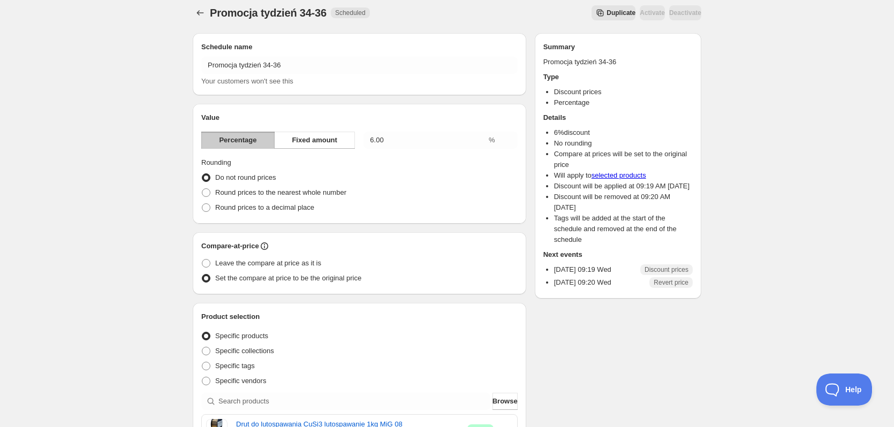
scroll to position [0, 0]
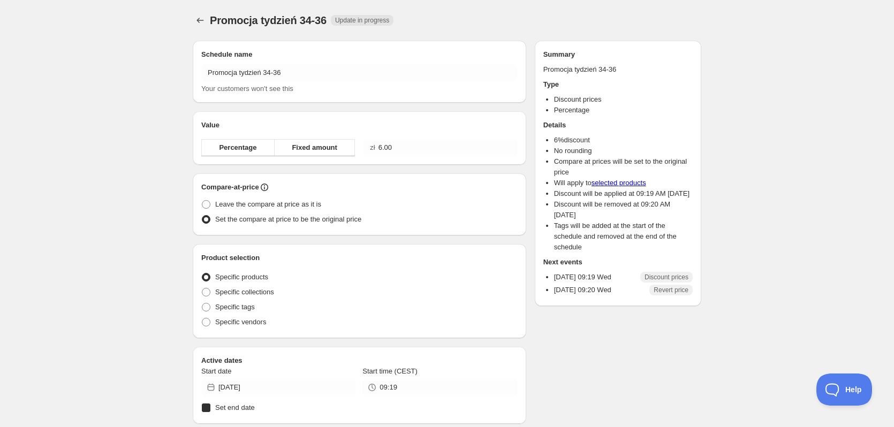
radio input "true"
checkbox input "true"
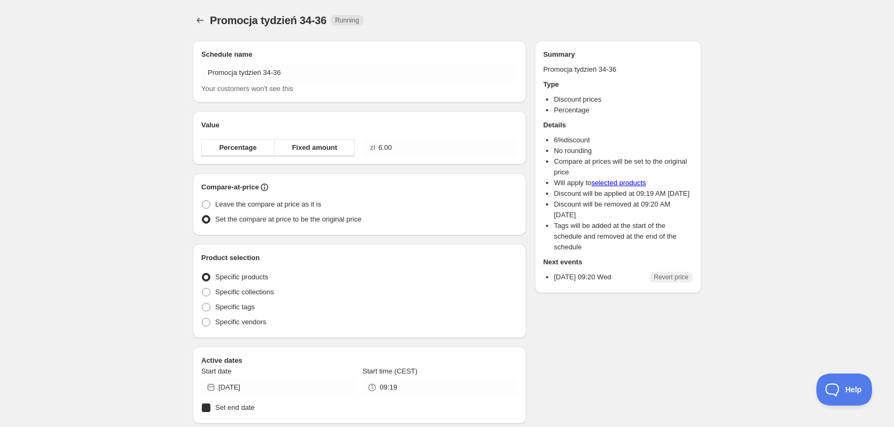
radio input "true"
checkbox input "true"
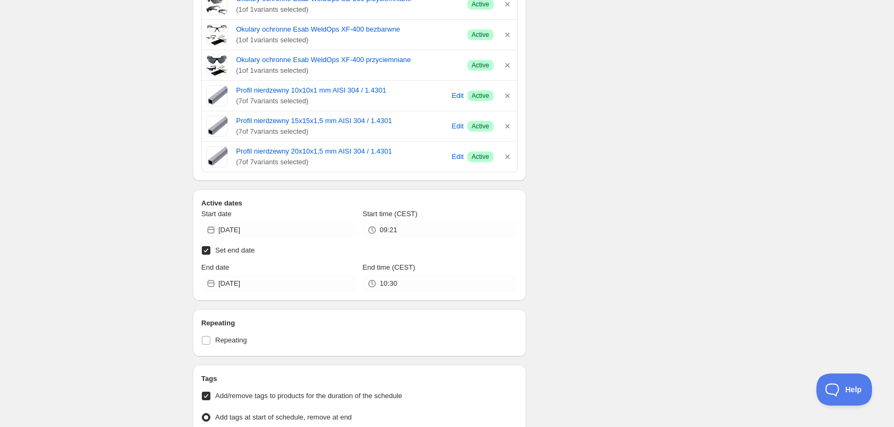
scroll to position [726, 0]
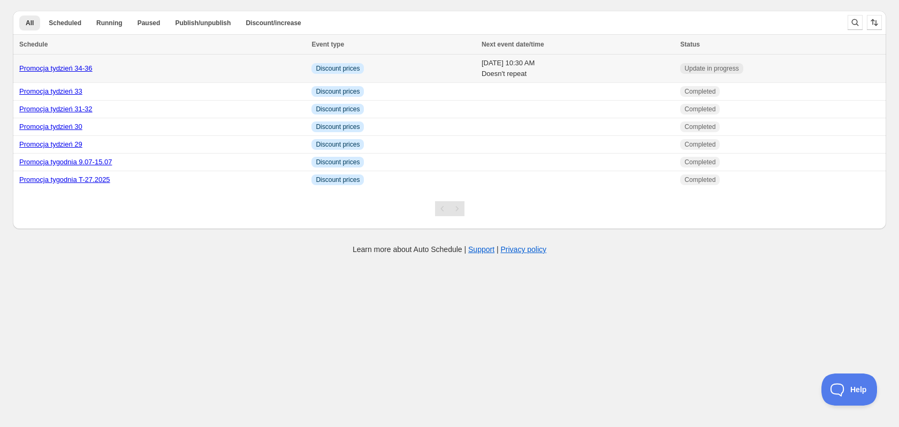
click at [176, 65] on div "Promocja tydzień 34-36" at bounding box center [162, 68] width 286 height 11
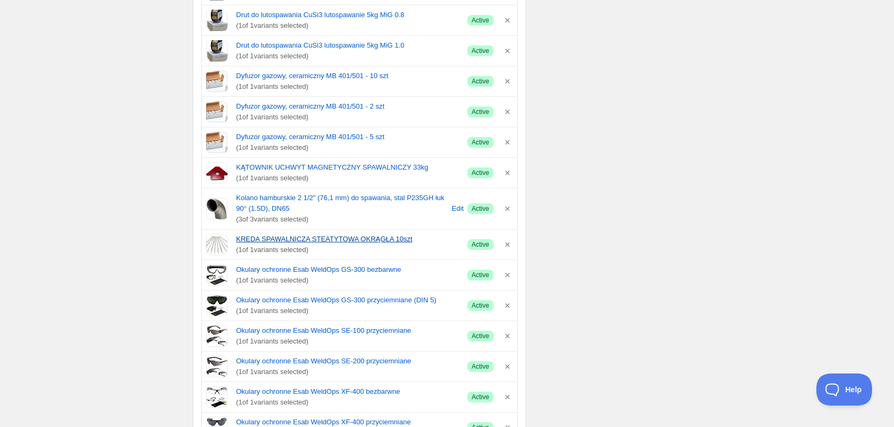
scroll to position [321, 0]
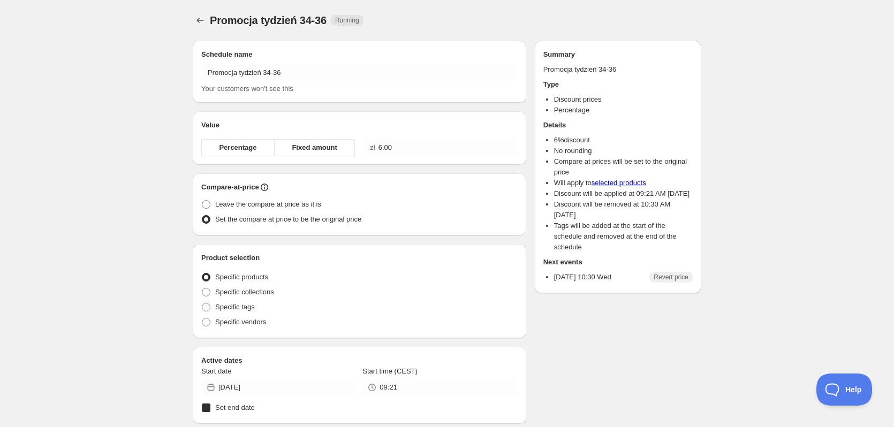
radio input "true"
checkbox input "true"
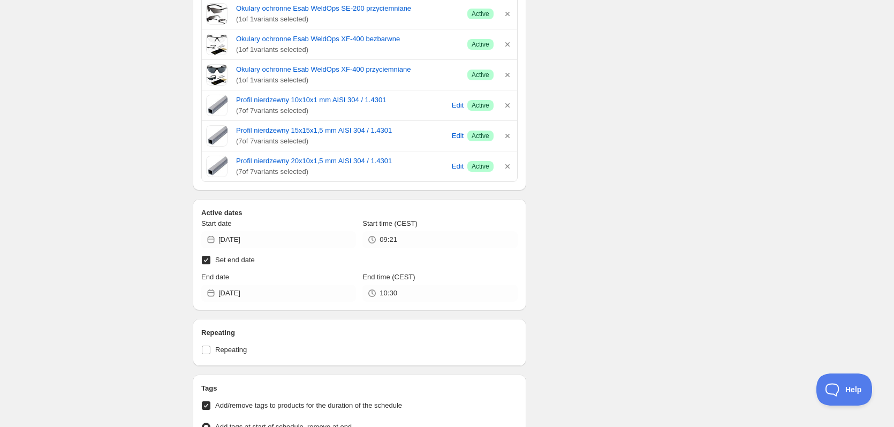
scroll to position [910, 0]
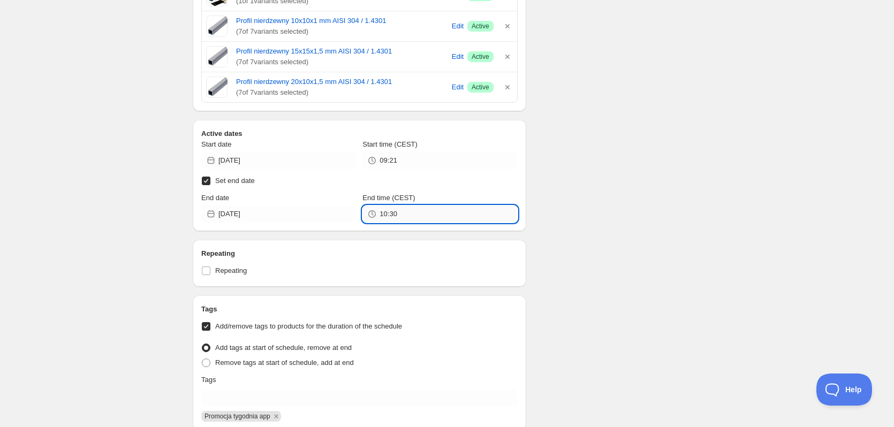
click at [424, 211] on input "10:30" at bounding box center [448, 214] width 138 height 17
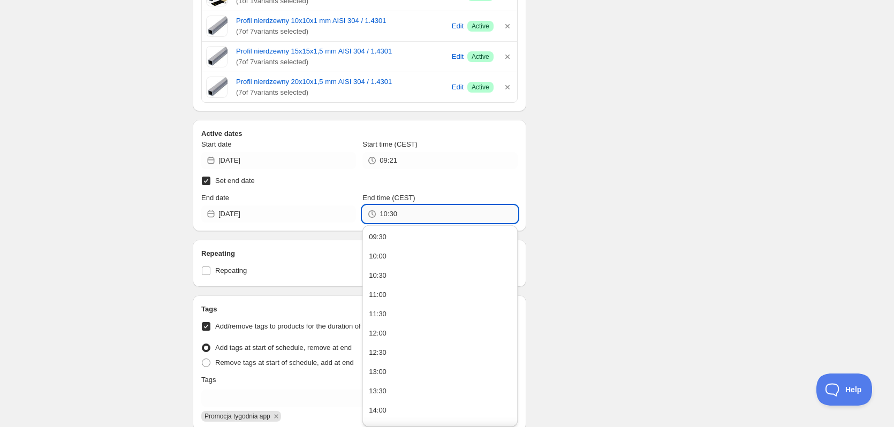
click at [424, 211] on input "10:30" at bounding box center [448, 214] width 138 height 17
click at [426, 213] on input "10:30" at bounding box center [448, 214] width 138 height 17
type input "09:24"
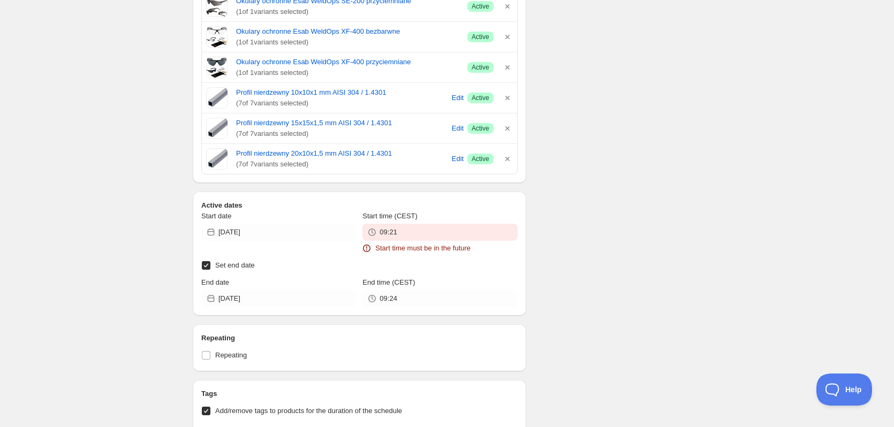
scroll to position [982, 0]
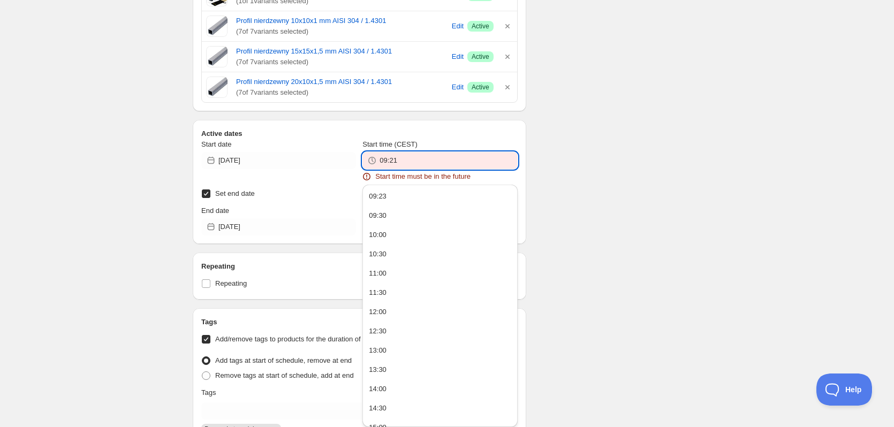
click at [446, 154] on input "09:21" at bounding box center [448, 160] width 138 height 17
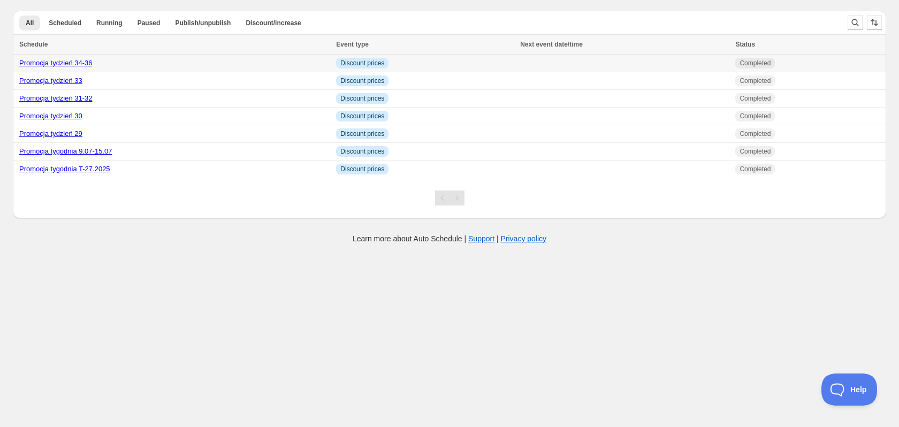
click at [541, 66] on td at bounding box center [624, 64] width 215 height 18
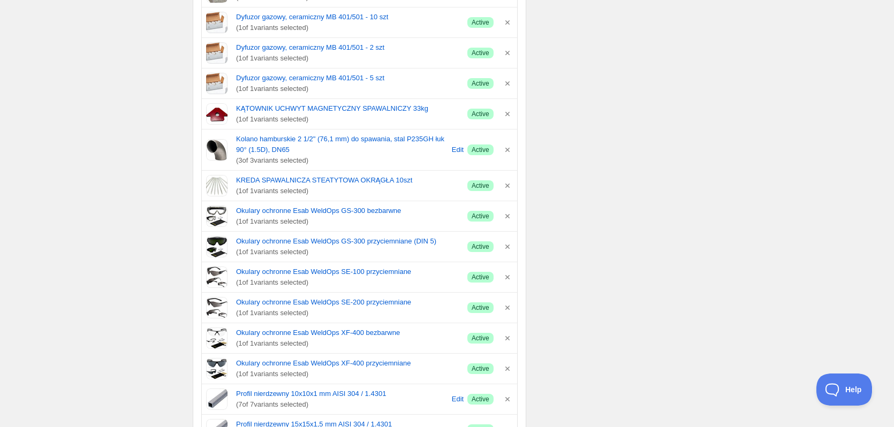
scroll to position [375, 0]
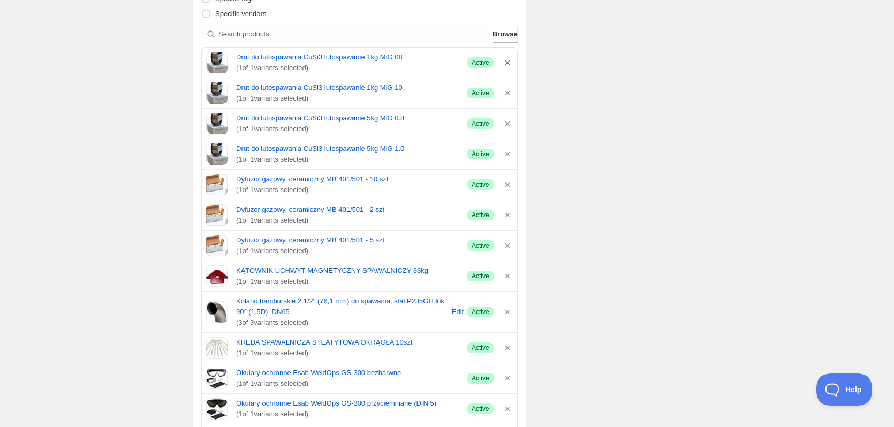
click at [505, 61] on icon "button" at bounding box center [507, 62] width 11 height 11
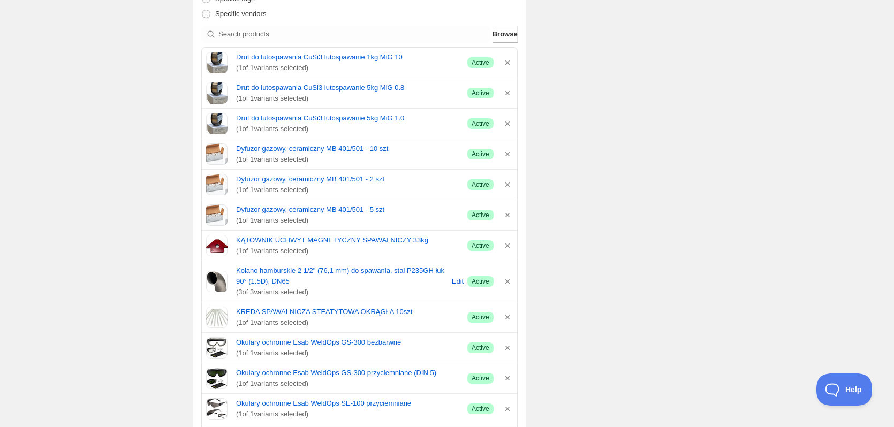
click at [505, 61] on icon "button" at bounding box center [507, 62] width 11 height 11
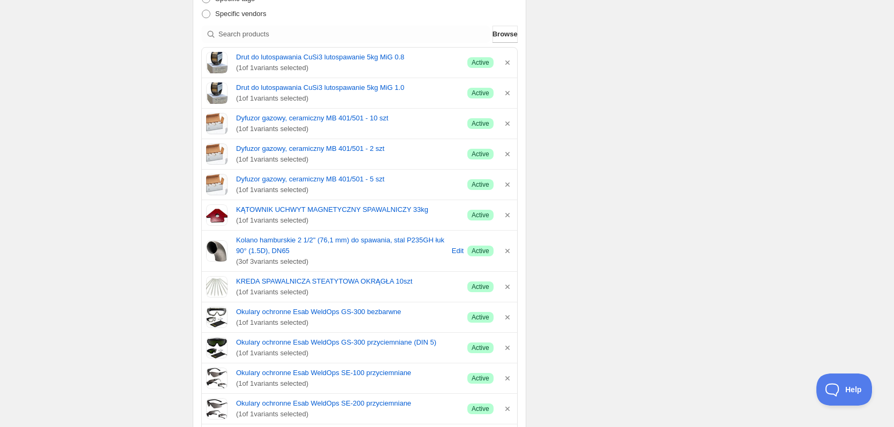
click at [505, 61] on icon "button" at bounding box center [507, 62] width 11 height 11
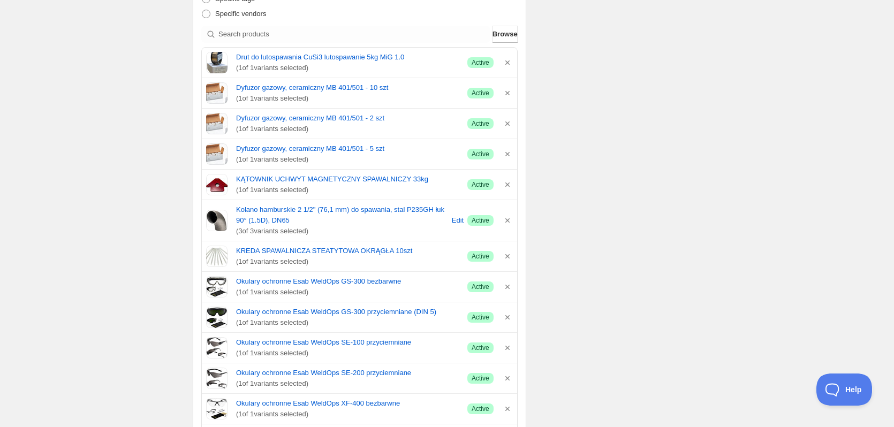
click at [505, 61] on icon "button" at bounding box center [507, 62] width 11 height 11
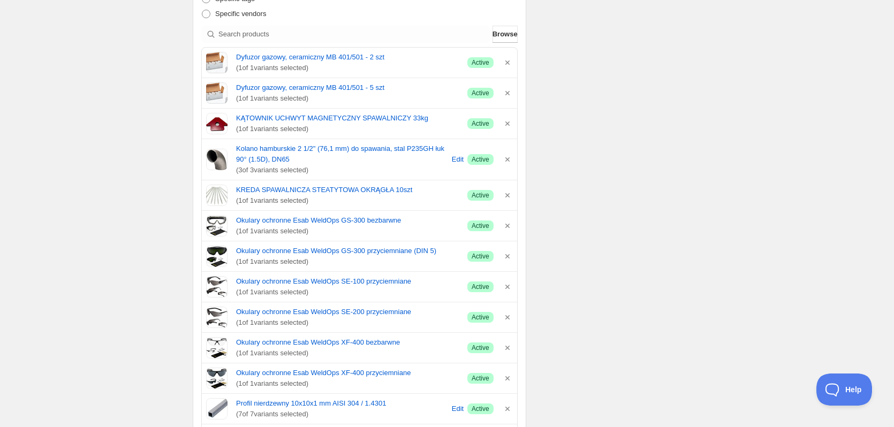
click at [505, 61] on icon "button" at bounding box center [507, 62] width 11 height 11
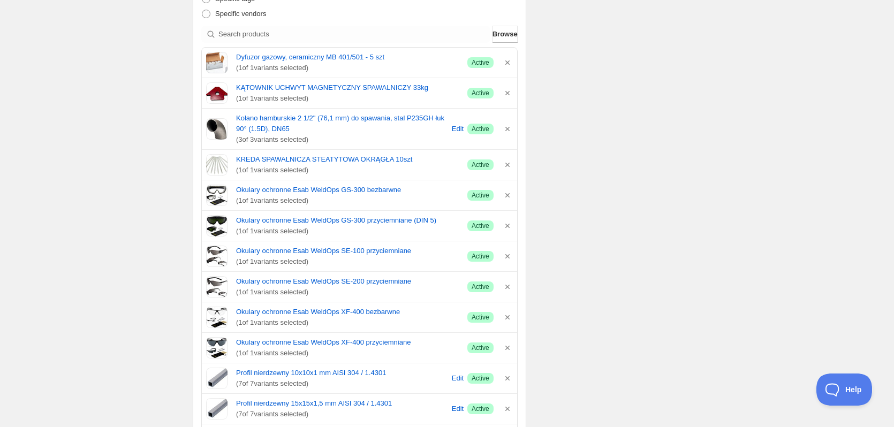
click at [505, 61] on icon "button" at bounding box center [507, 62] width 11 height 11
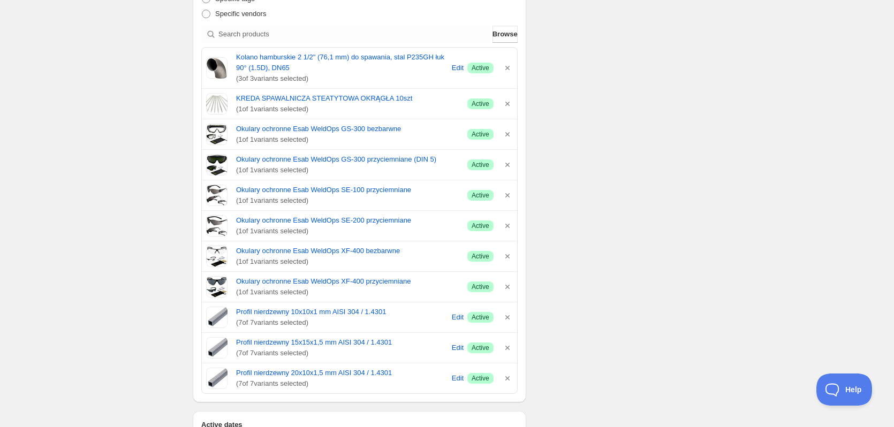
click at [505, 61] on div "Kolano hamburskie 2 1/2" (76,1 mm) do spawania, stal P235GH łuk 90° (1.5D), DN6…" at bounding box center [359, 68] width 307 height 32
click at [509, 76] on div "Kolano hamburskie 2 1/2" (76,1 mm) do spawania, stal P235GH łuk 90° (1.5D), DN6…" at bounding box center [359, 68] width 307 height 32
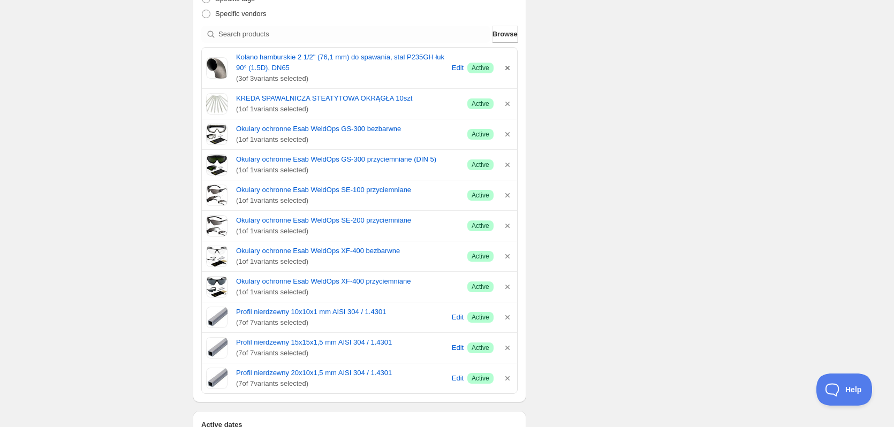
click at [506, 65] on icon "button" at bounding box center [507, 68] width 11 height 11
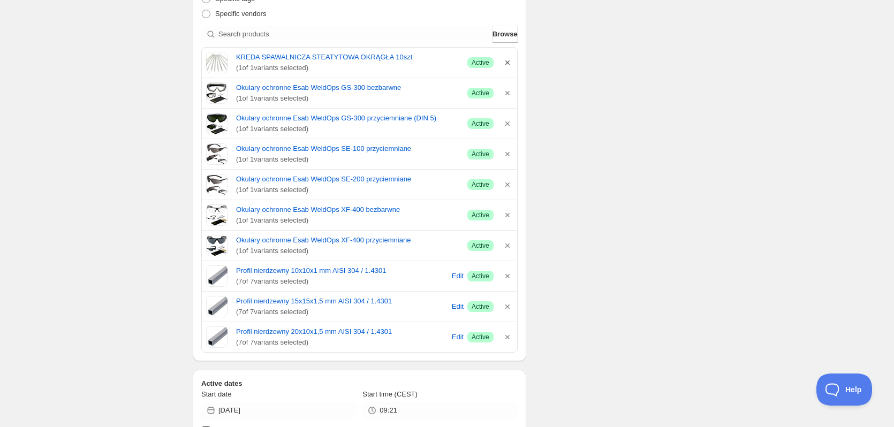
click at [506, 65] on icon "button" at bounding box center [507, 62] width 11 height 11
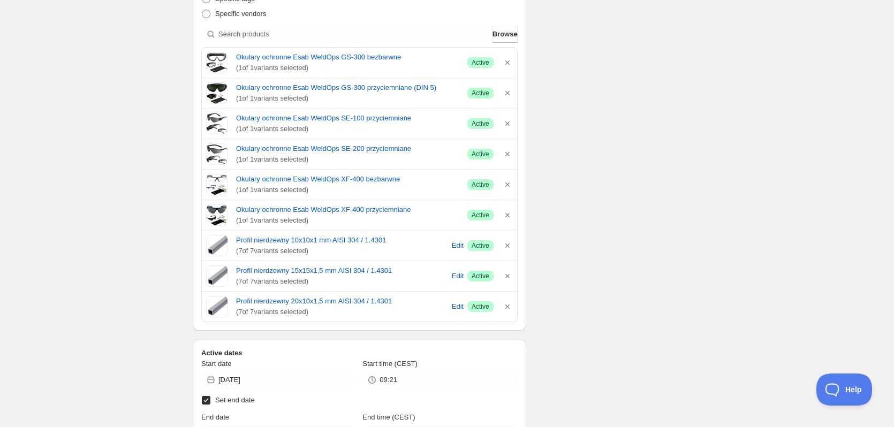
click at [506, 65] on icon "button" at bounding box center [507, 62] width 11 height 11
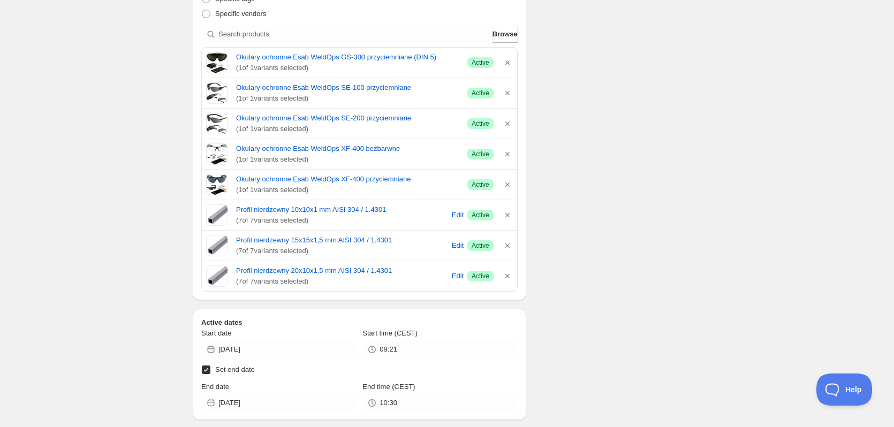
click at [506, 63] on icon "button" at bounding box center [507, 62] width 11 height 11
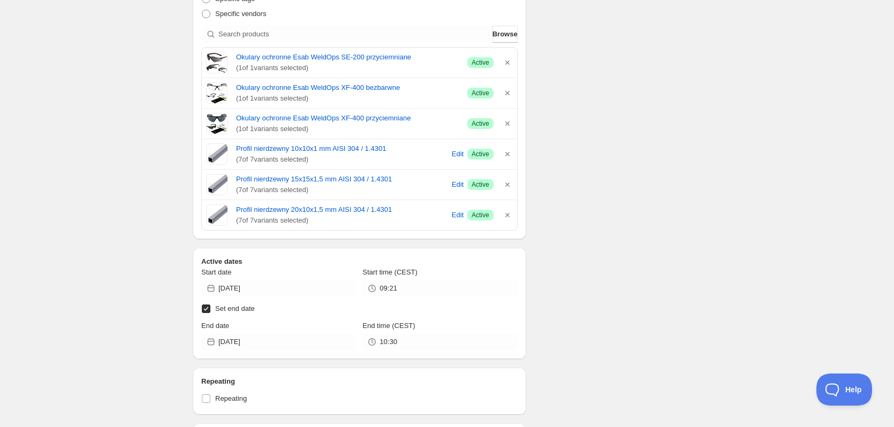
click at [506, 63] on icon "button" at bounding box center [507, 62] width 11 height 11
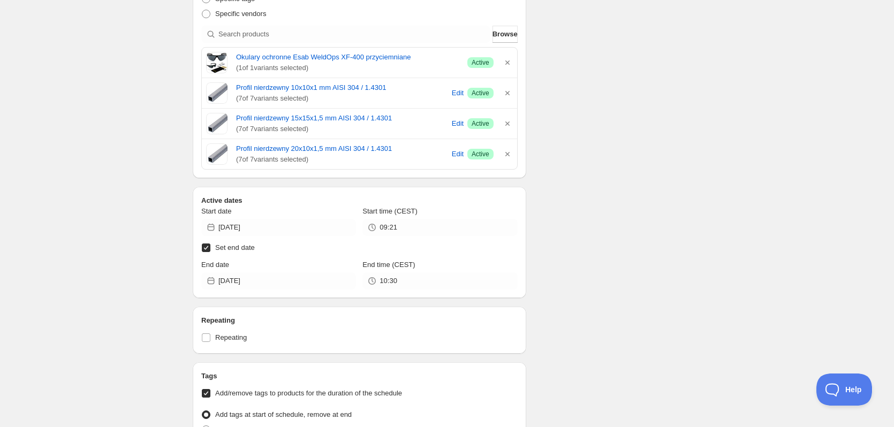
click at [506, 63] on icon "button" at bounding box center [507, 62] width 11 height 11
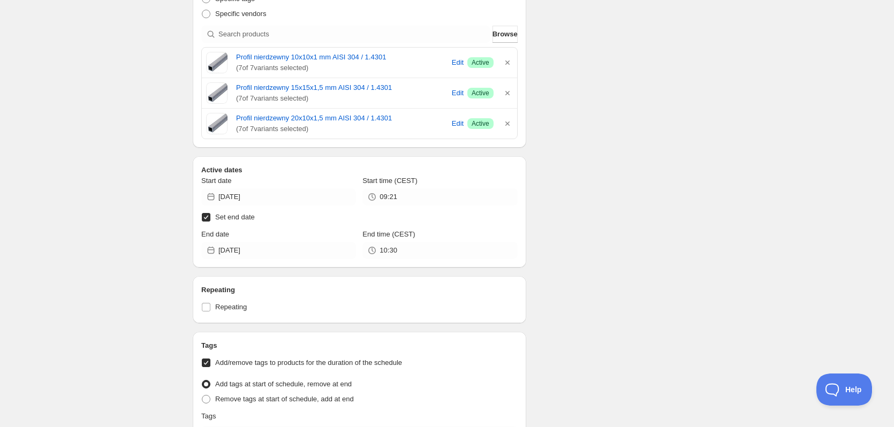
click at [506, 63] on icon "button" at bounding box center [507, 62] width 11 height 11
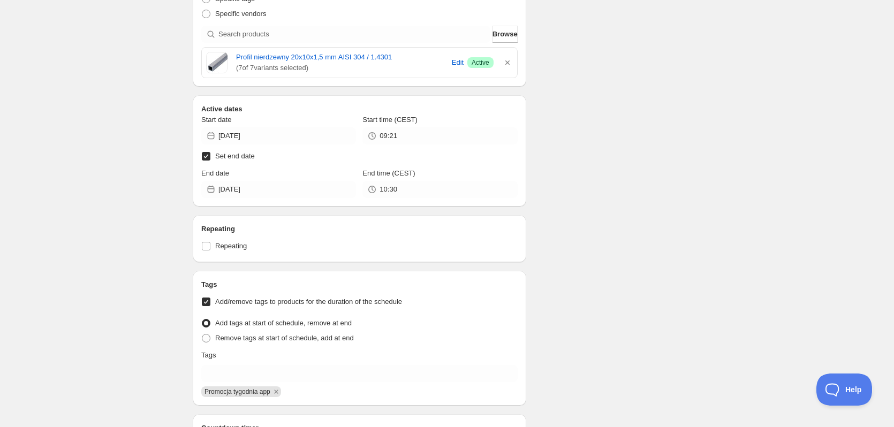
click at [506, 63] on icon "button" at bounding box center [507, 62] width 11 height 11
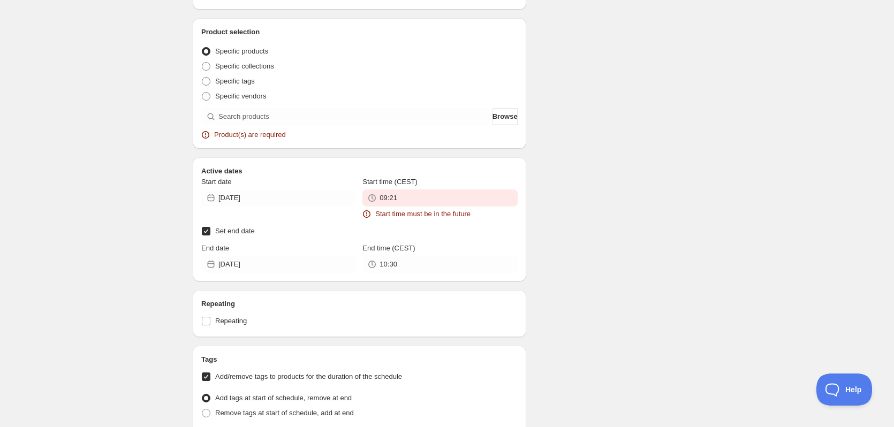
scroll to position [457, 0]
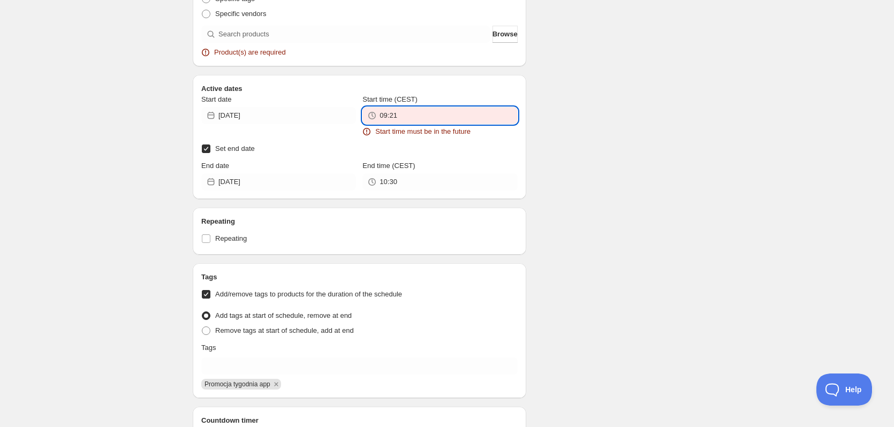
click at [415, 111] on input "09:21" at bounding box center [448, 115] width 138 height 17
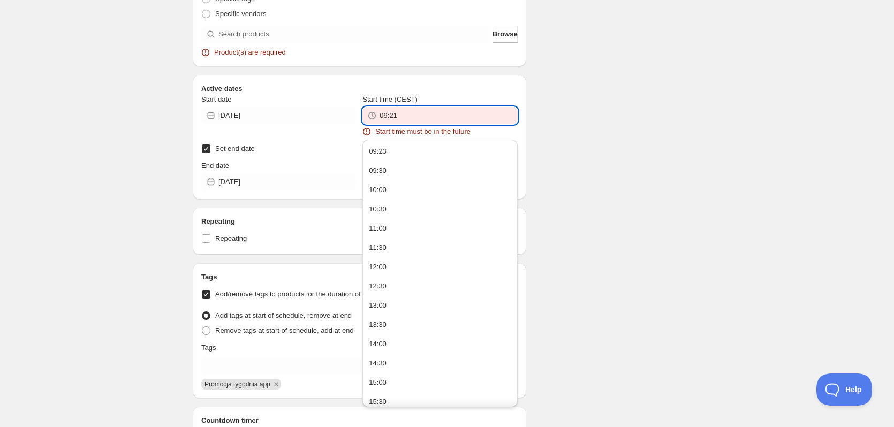
click at [416, 111] on input "09:21" at bounding box center [448, 115] width 138 height 17
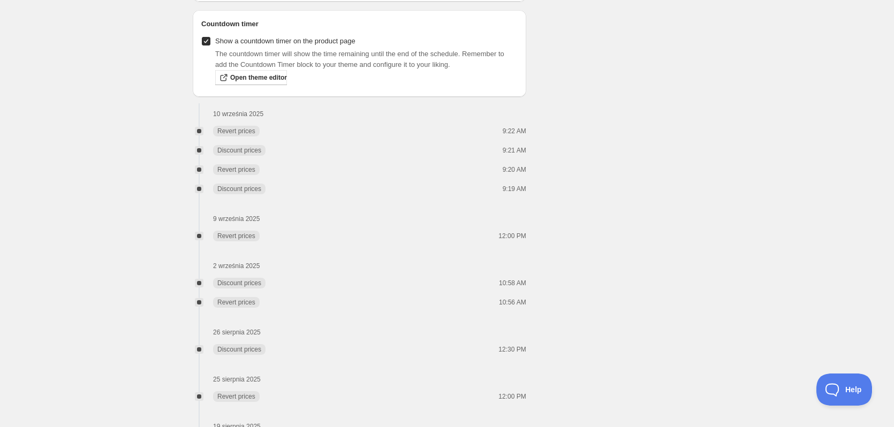
scroll to position [922, 0]
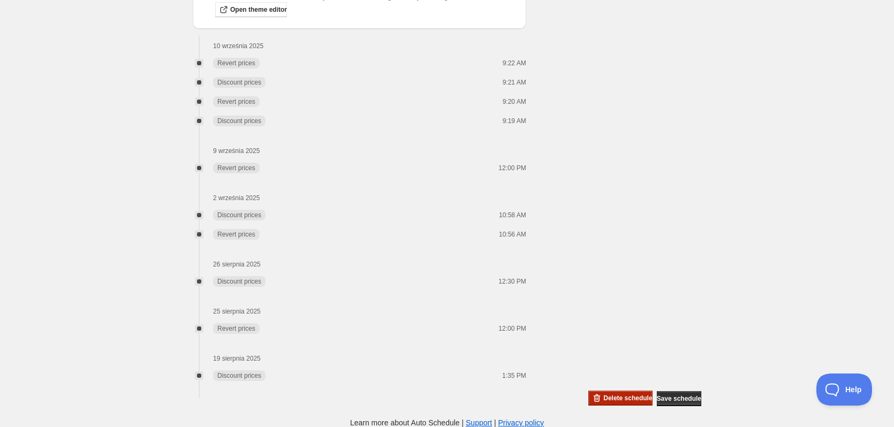
click at [611, 397] on span "Delete schedule" at bounding box center [627, 398] width 49 height 9
